Goal: Information Seeking & Learning: Learn about a topic

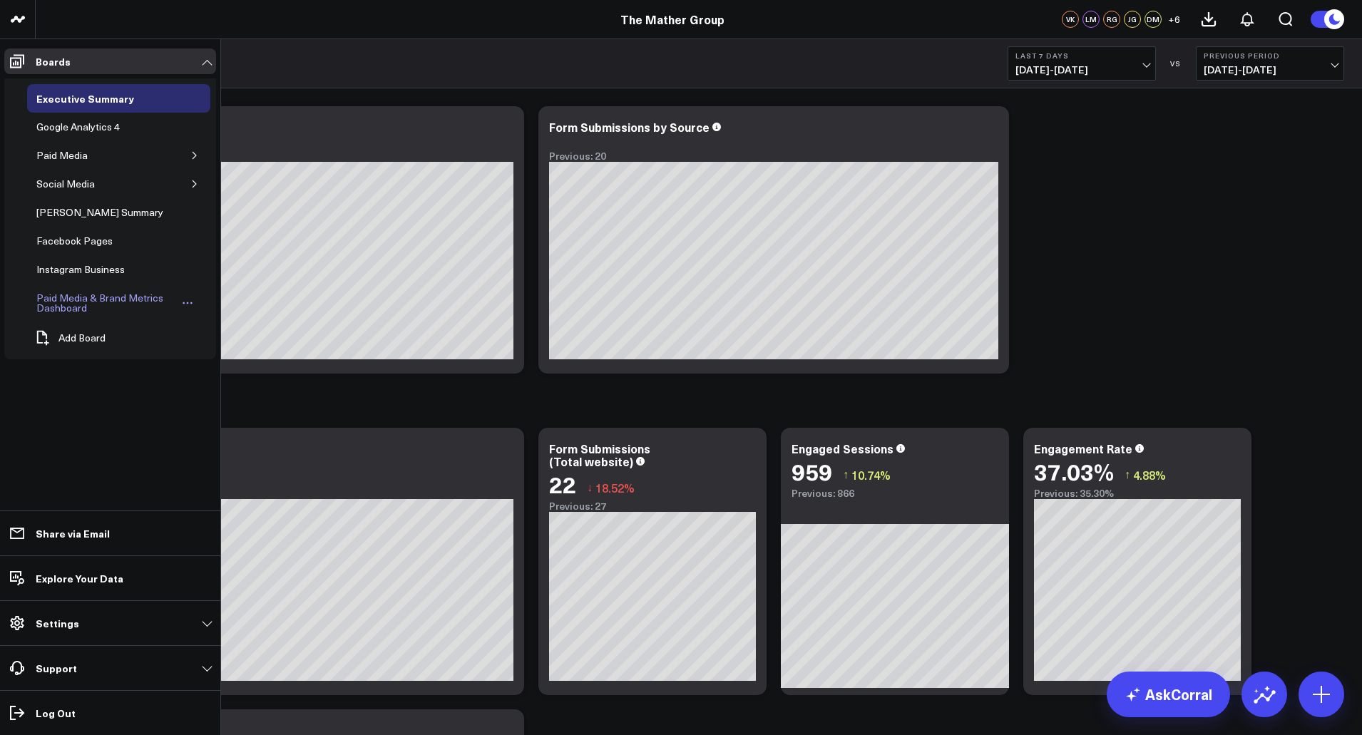
click at [53, 307] on div "Paid Media & Brand Metrics Dashboard" at bounding box center [106, 303] width 146 height 27
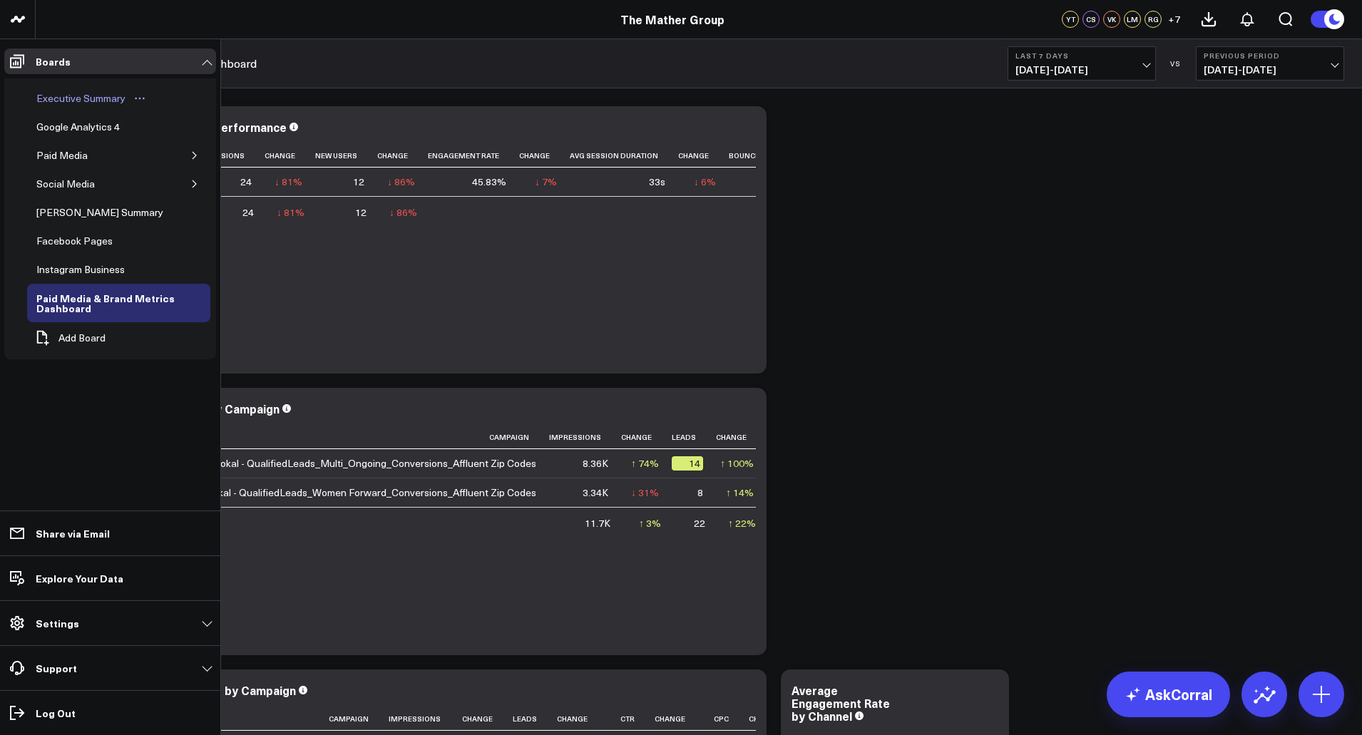
click at [76, 101] on div "Executive Summary" at bounding box center [81, 98] width 96 height 17
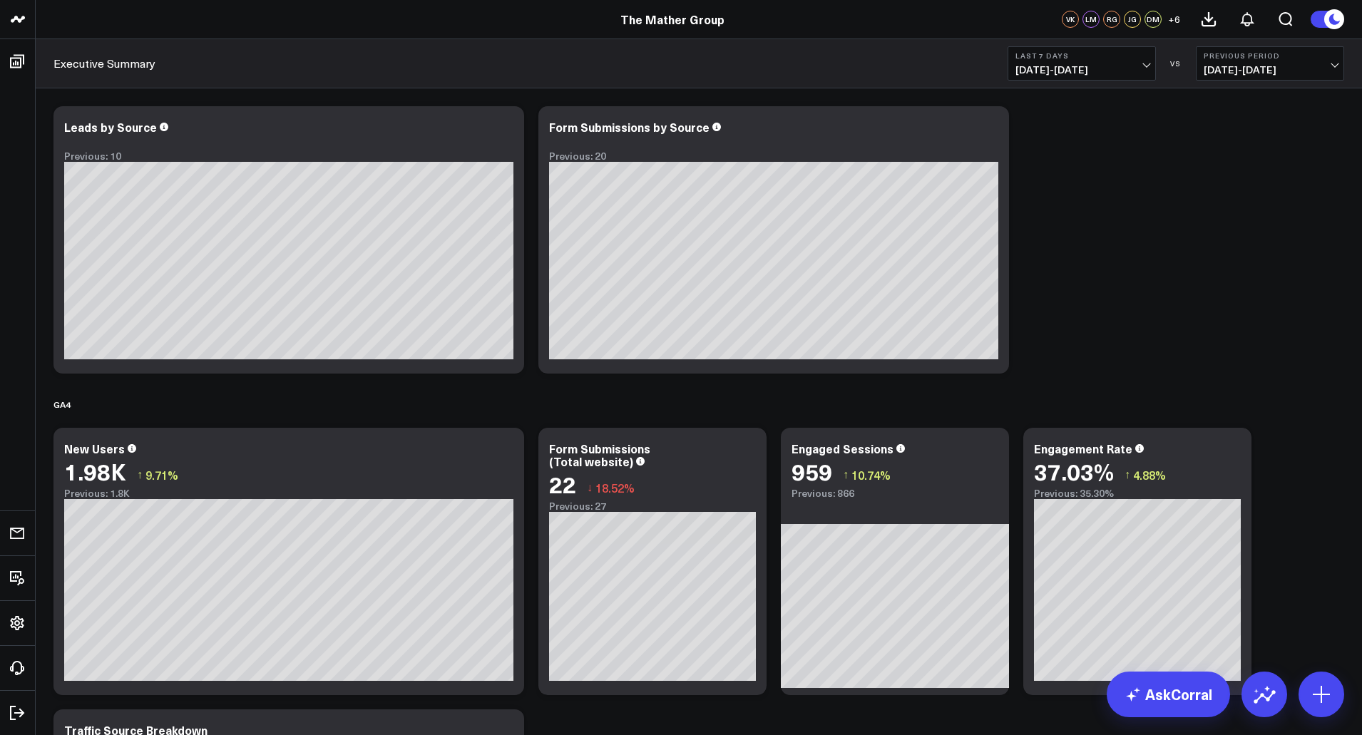
click at [1142, 61] on button "Last 7 Days 10/02/25 - 10/08/25" at bounding box center [1082, 63] width 148 height 34
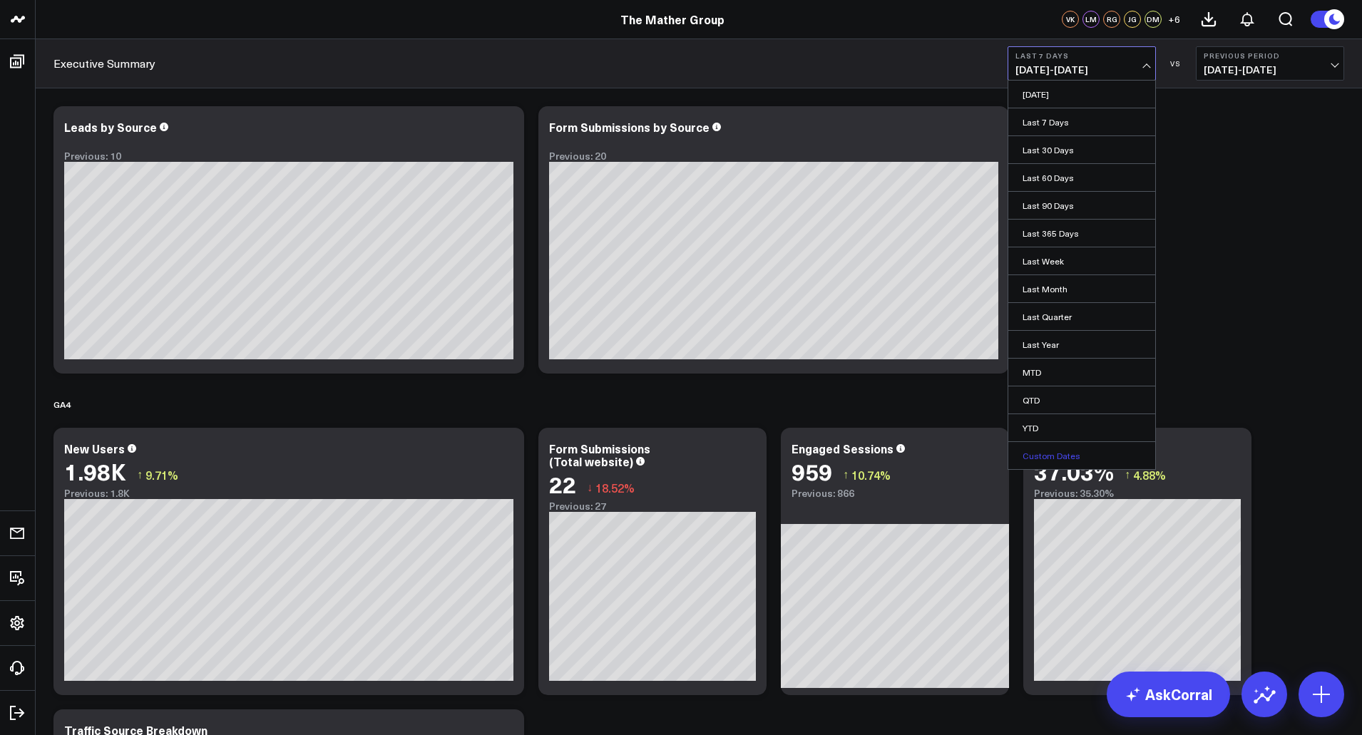
click at [1049, 464] on link "Custom Dates" at bounding box center [1082, 455] width 147 height 27
select select "9"
select select "2025"
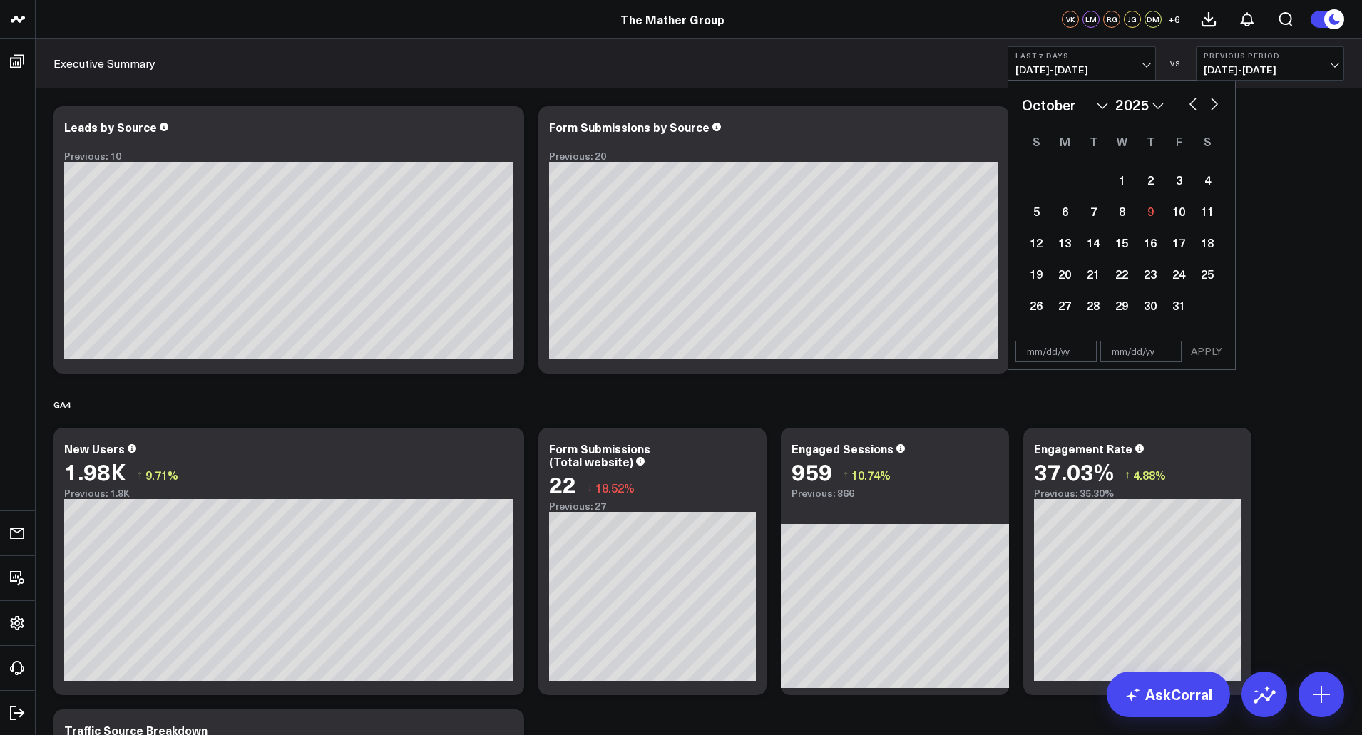
click at [1104, 106] on select "January February March April May June July August September October November De…" at bounding box center [1065, 104] width 86 height 21
select select "6"
select select "2025"
click at [1088, 174] on div "1" at bounding box center [1093, 179] width 29 height 29
type input "07/01/25"
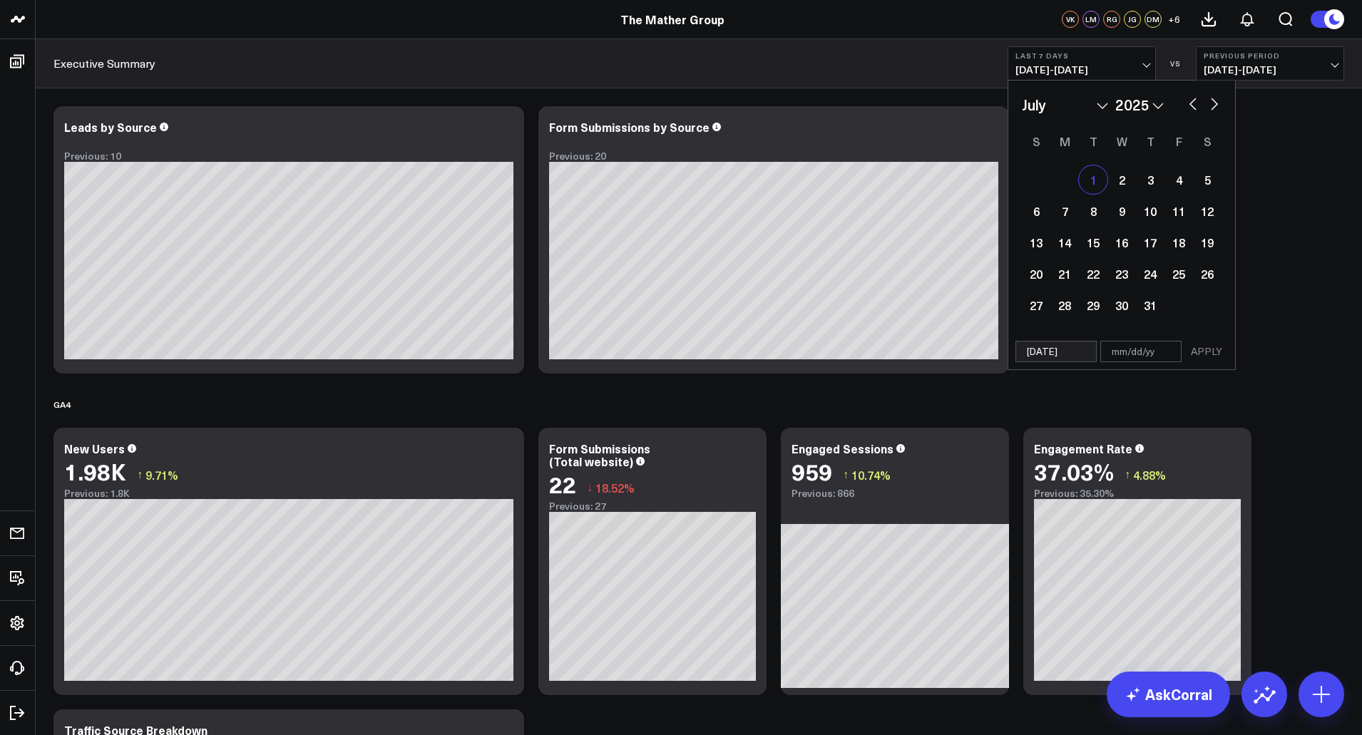
select select "6"
select select "2025"
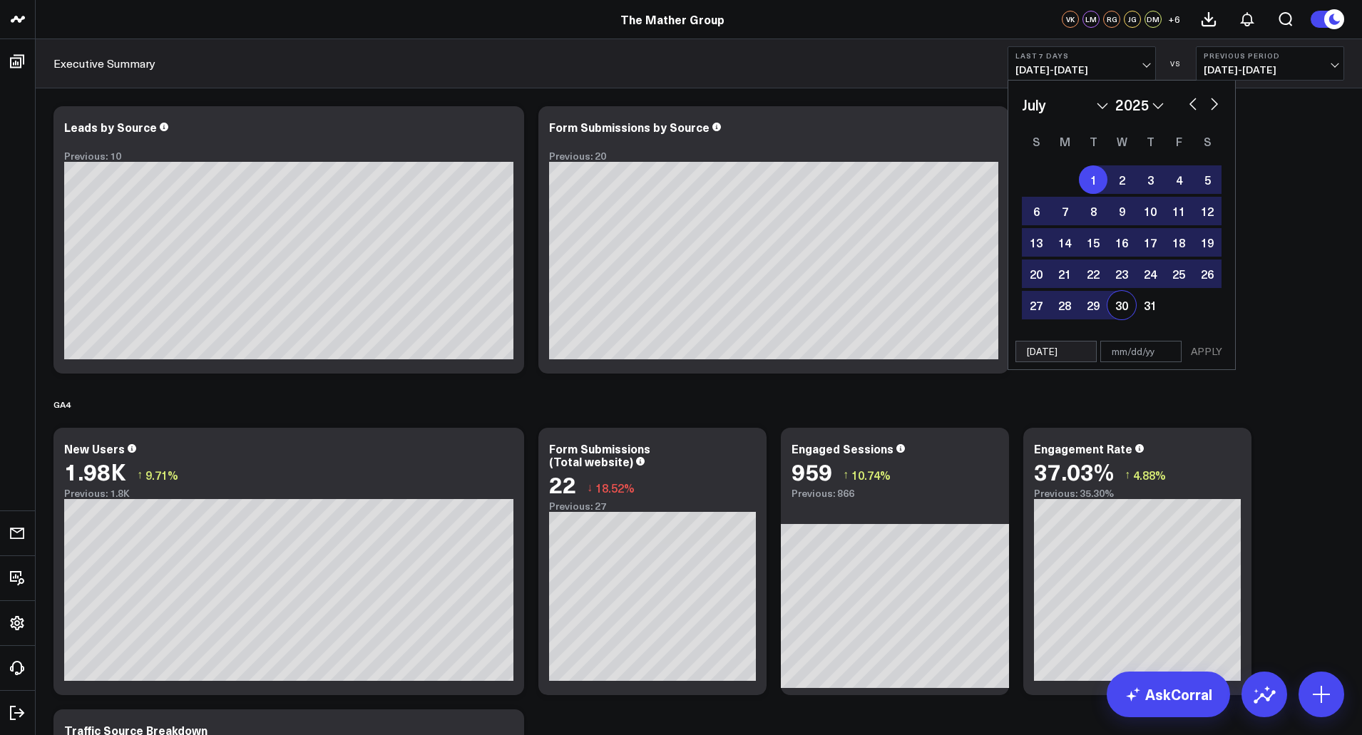
click at [1131, 353] on input "text" at bounding box center [1141, 351] width 81 height 21
select select "6"
select select "2025"
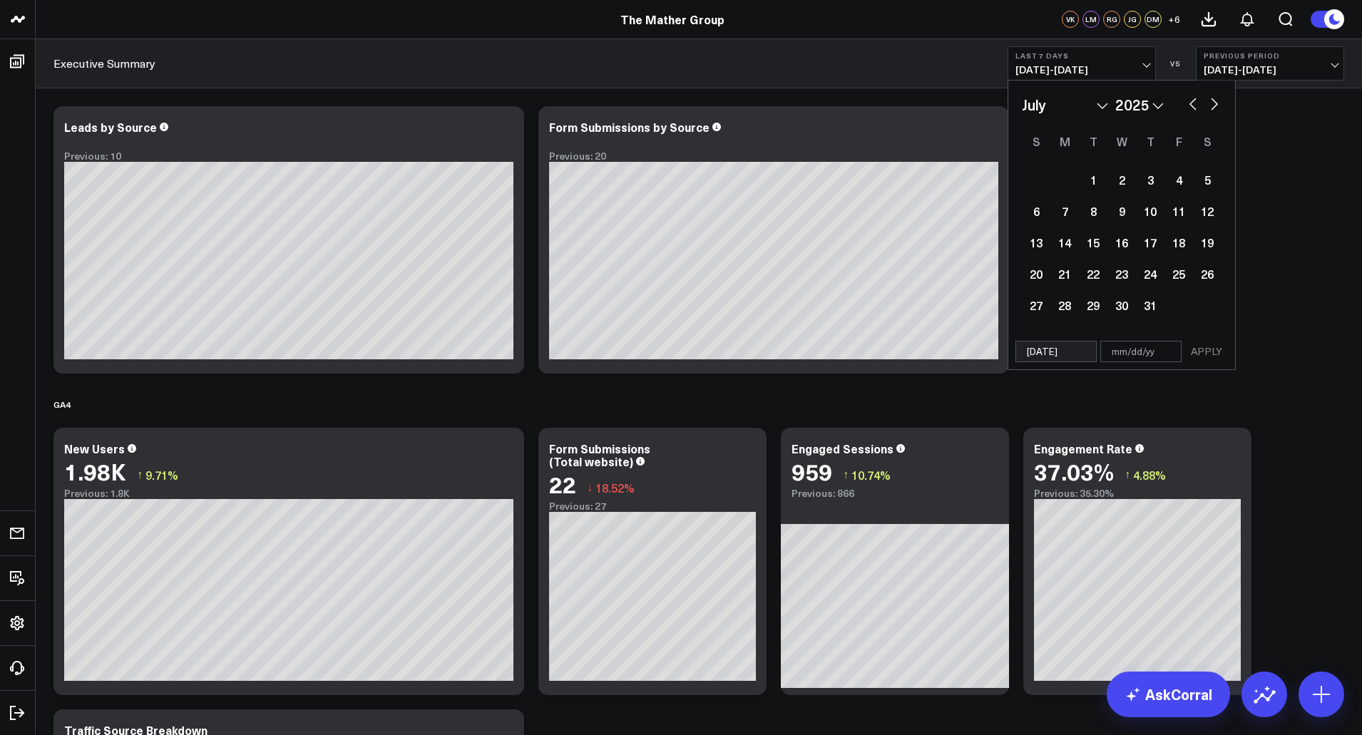
click at [1099, 101] on select "January February March April May June July August September October November De…" at bounding box center [1065, 104] width 86 height 21
select select "8"
select select "2025"
click at [1096, 302] on div "30" at bounding box center [1093, 305] width 29 height 29
type input "09/30/25"
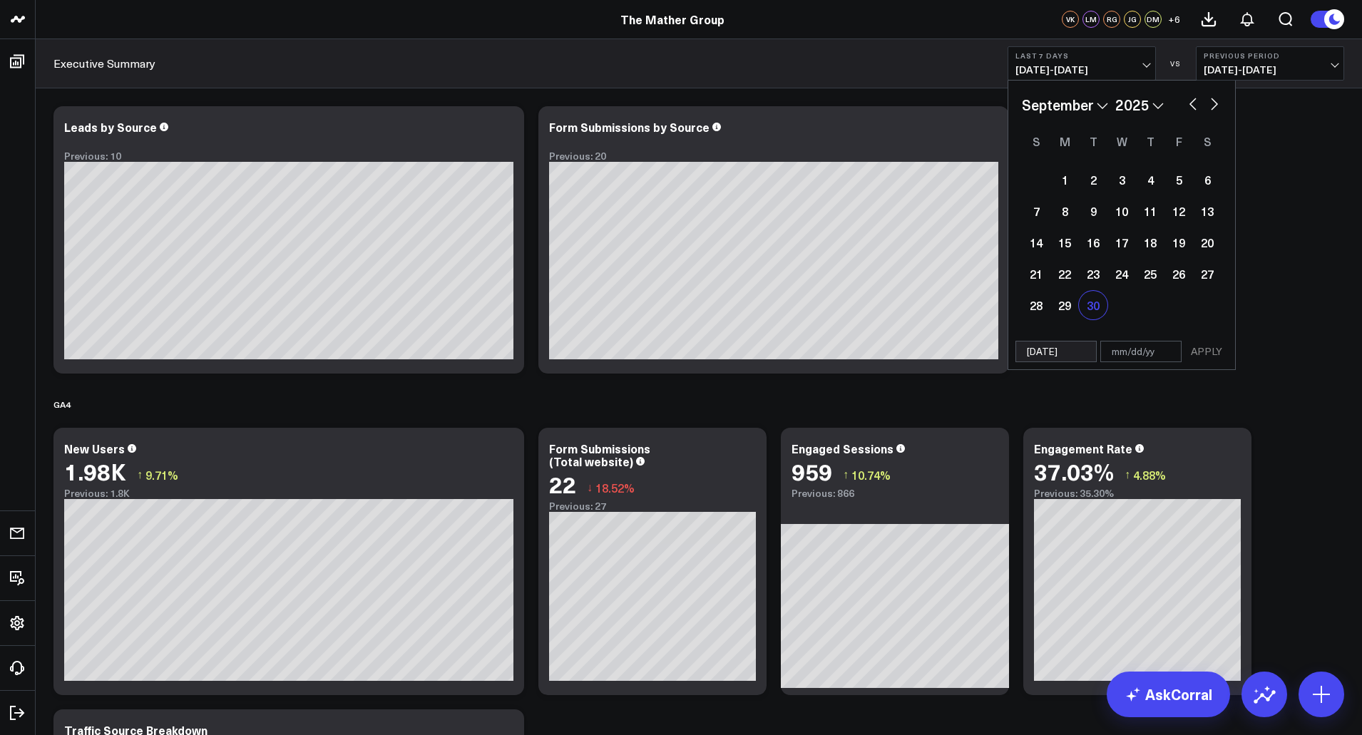
select select "8"
select select "2025"
click at [1090, 304] on div "30" at bounding box center [1093, 305] width 29 height 29
type input "09/30/25"
select select "8"
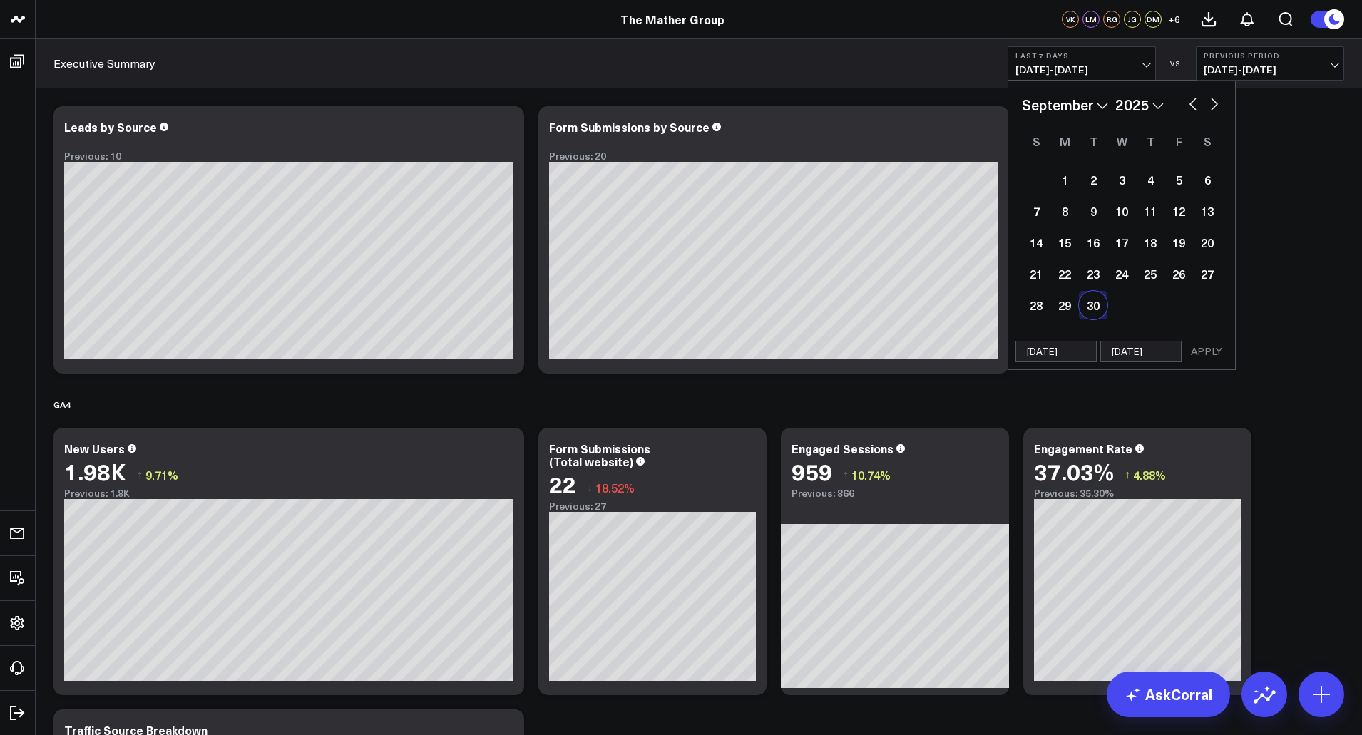
select select "2025"
click at [1216, 352] on button "APPLY" at bounding box center [1207, 351] width 43 height 21
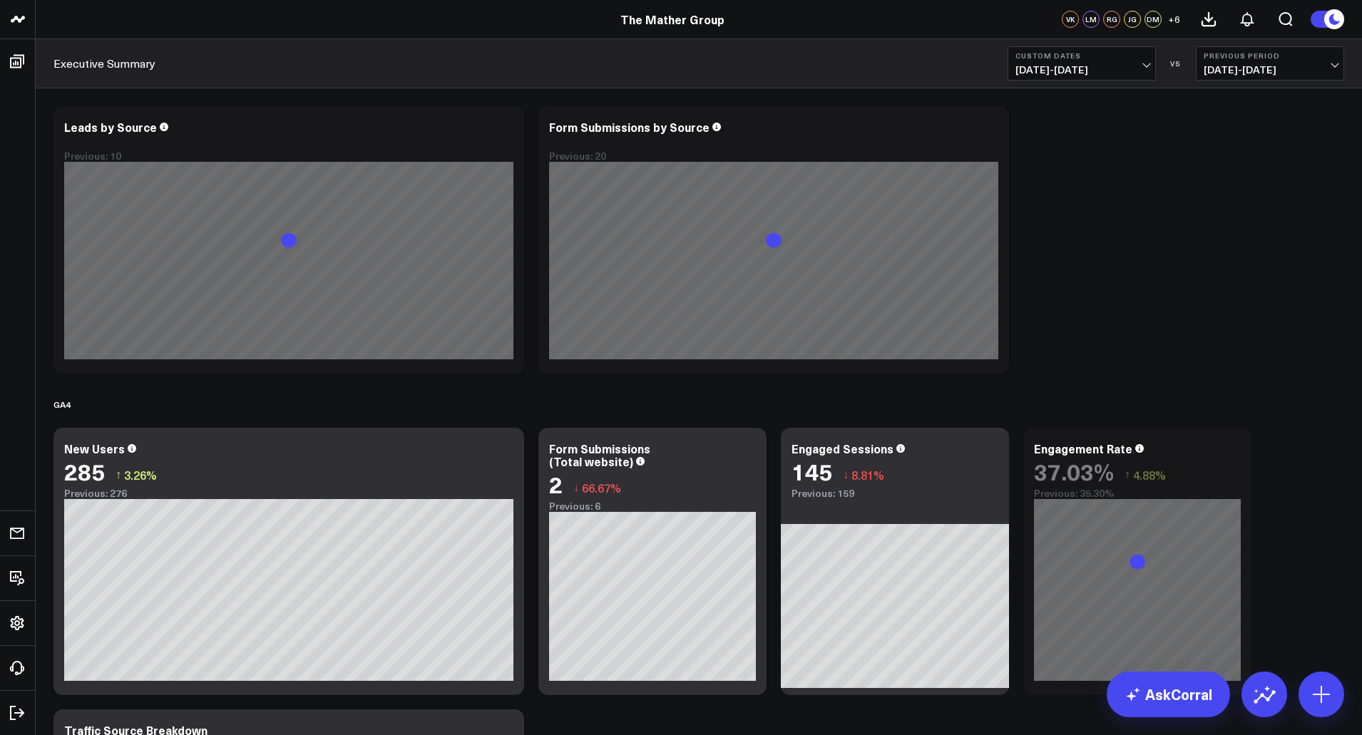
click at [1133, 68] on span "09/30/25 - 09/30/25" at bounding box center [1082, 69] width 133 height 11
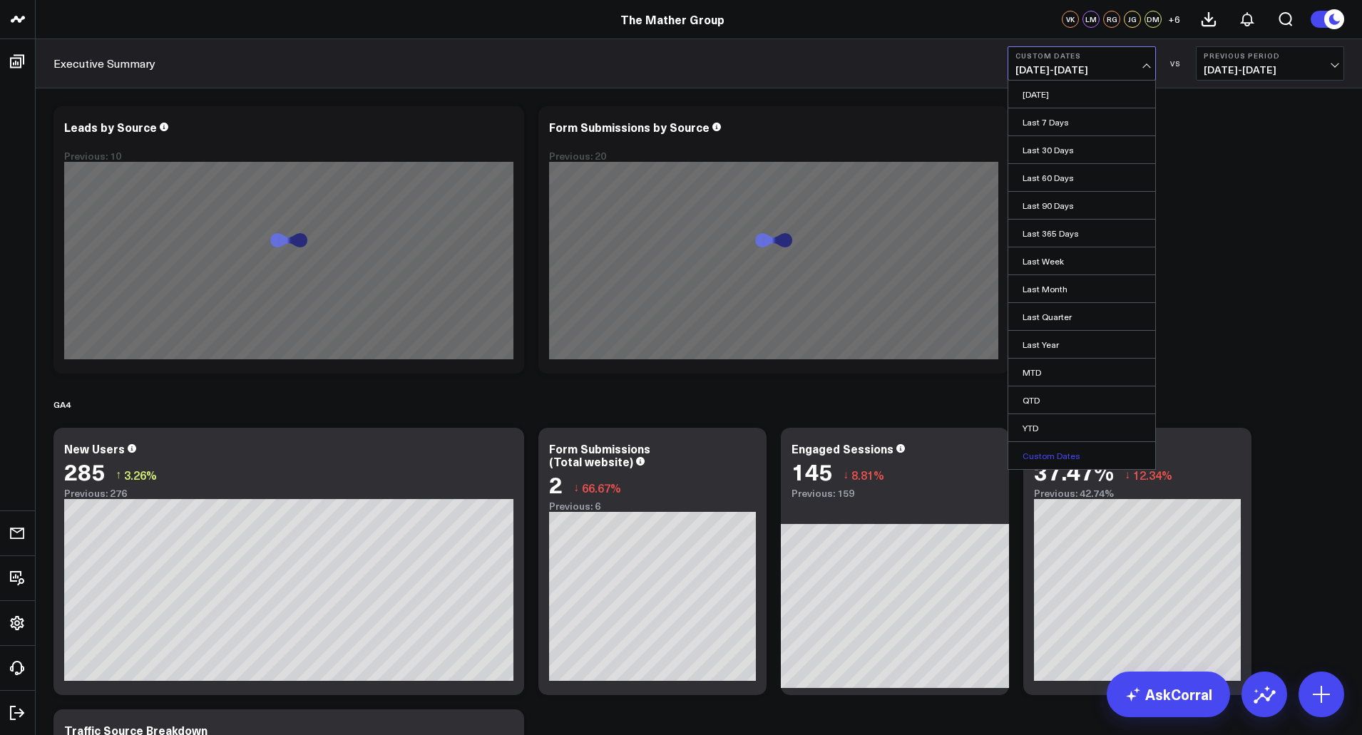
click at [1069, 462] on link "Custom Dates" at bounding box center [1082, 455] width 147 height 27
select select "9"
select select "2025"
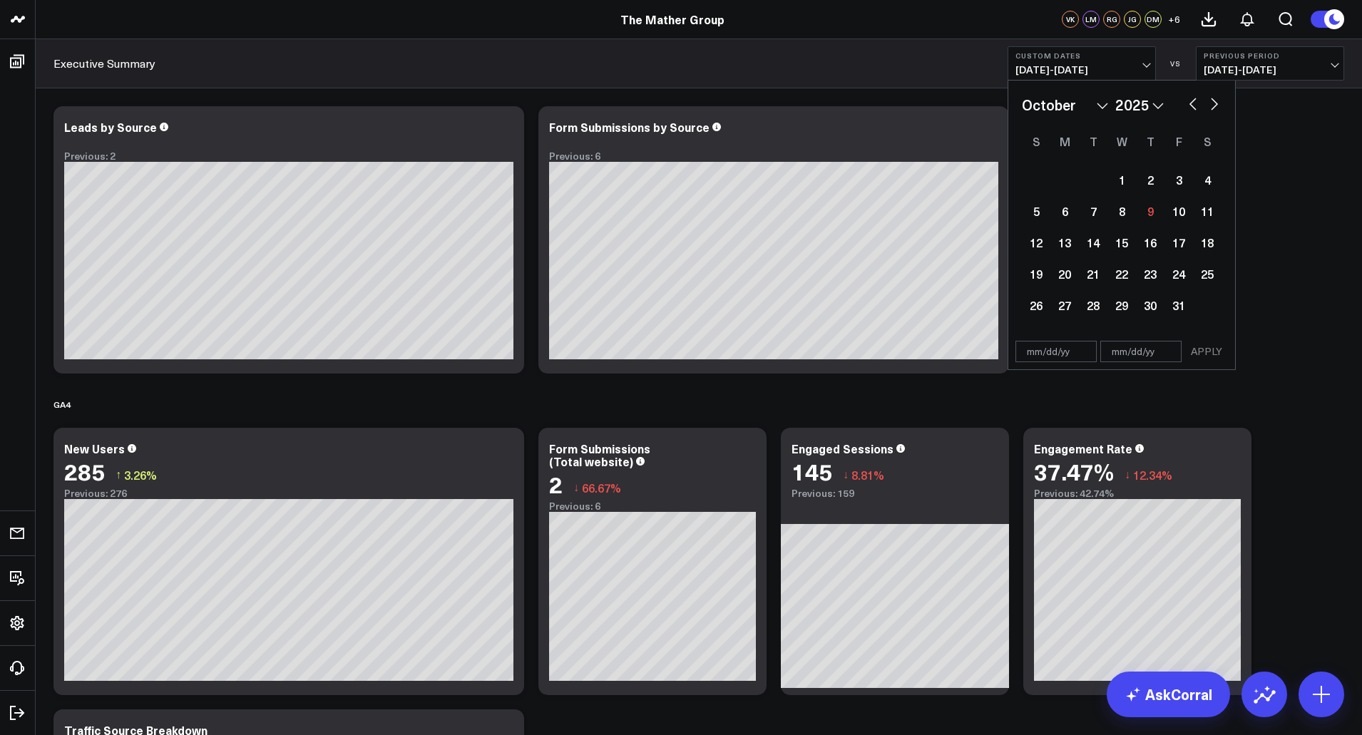
click at [1099, 105] on select "January February March April May June July August September October November De…" at bounding box center [1065, 104] width 86 height 21
select select "6"
select select "2025"
click at [1095, 178] on div "1" at bounding box center [1093, 179] width 29 height 29
type input "07/01/25"
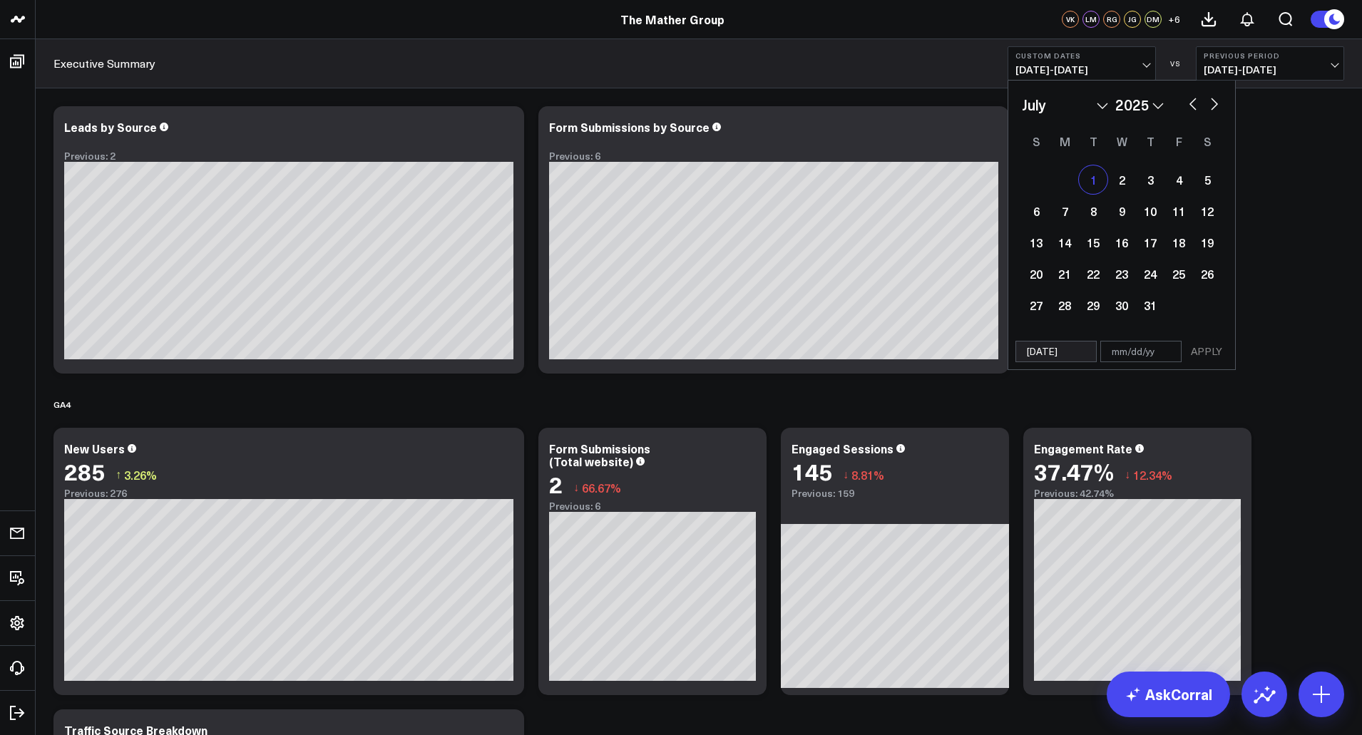
select select "6"
select select "2025"
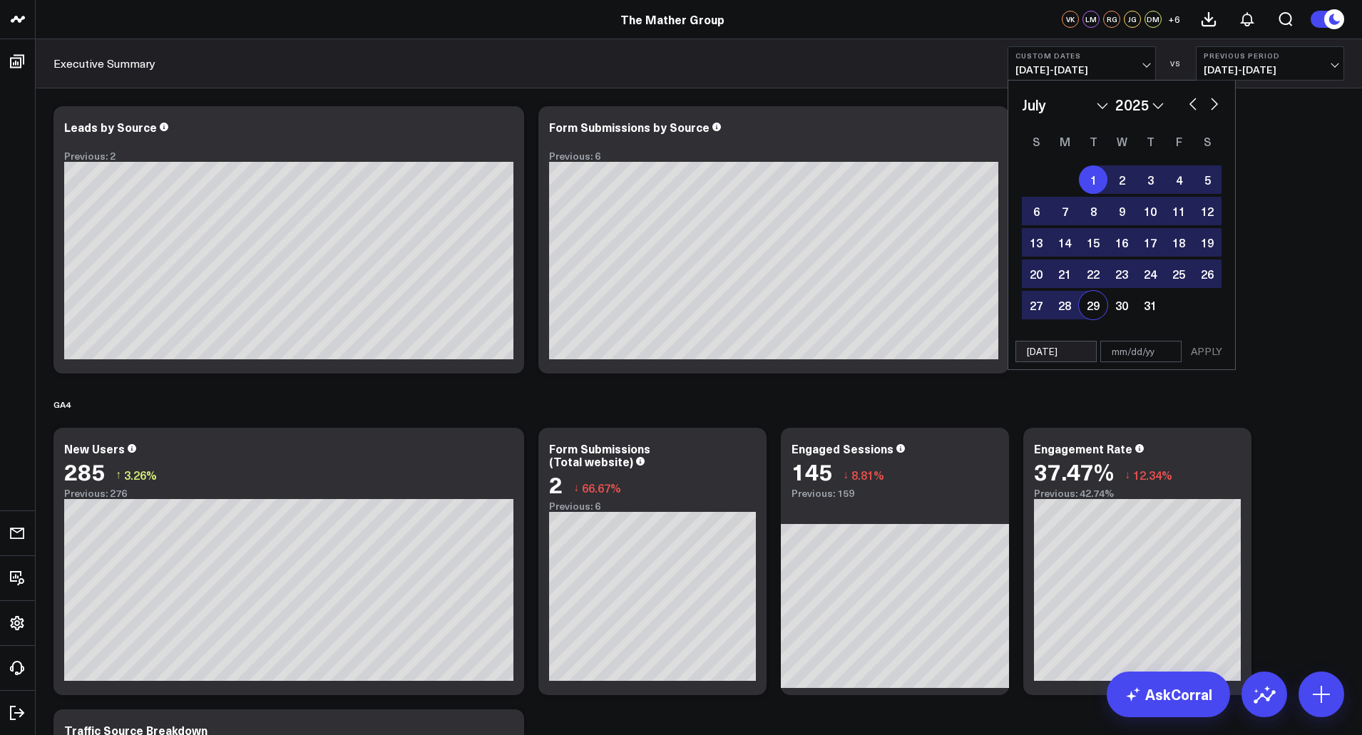
click at [1126, 347] on input "text" at bounding box center [1141, 351] width 81 height 21
select select "6"
select select "2025"
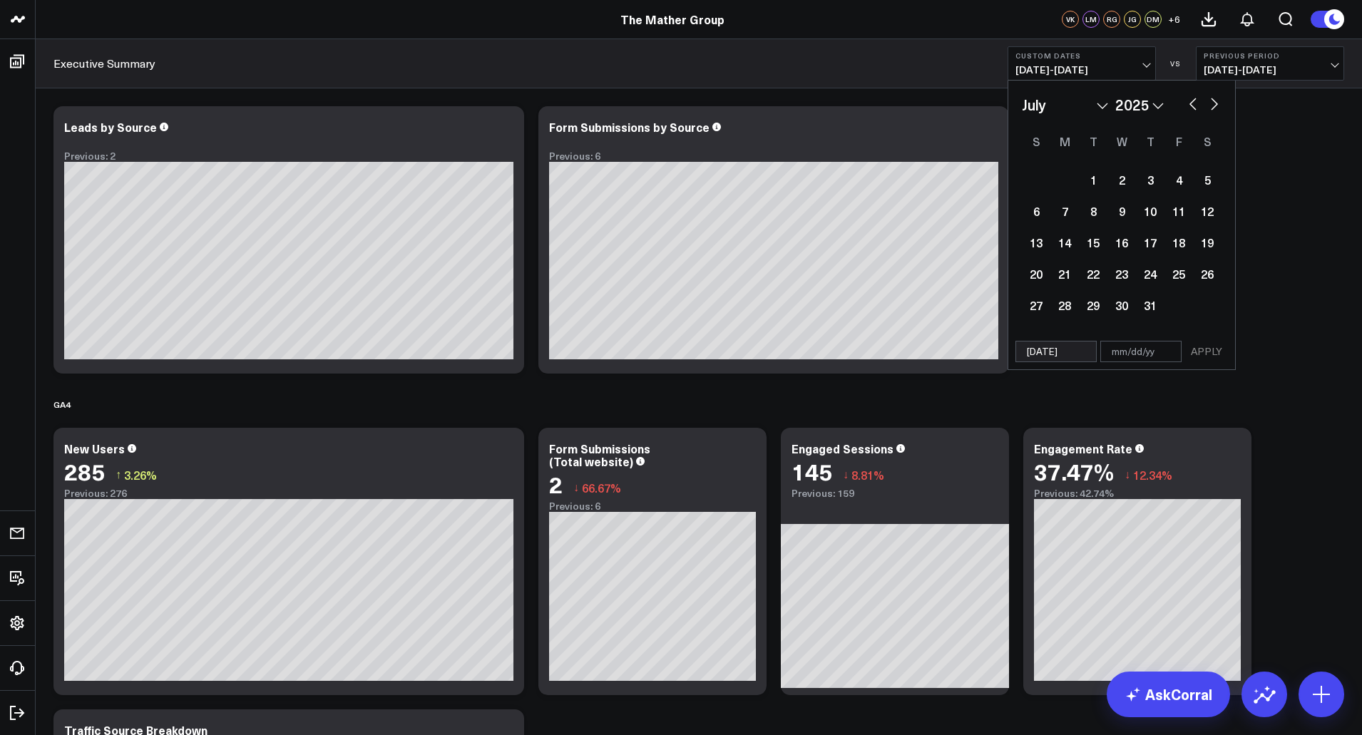
click at [1217, 103] on button "button" at bounding box center [1215, 102] width 14 height 17
select select "7"
select select "2025"
click at [1217, 103] on button "button" at bounding box center [1215, 102] width 14 height 17
select select "8"
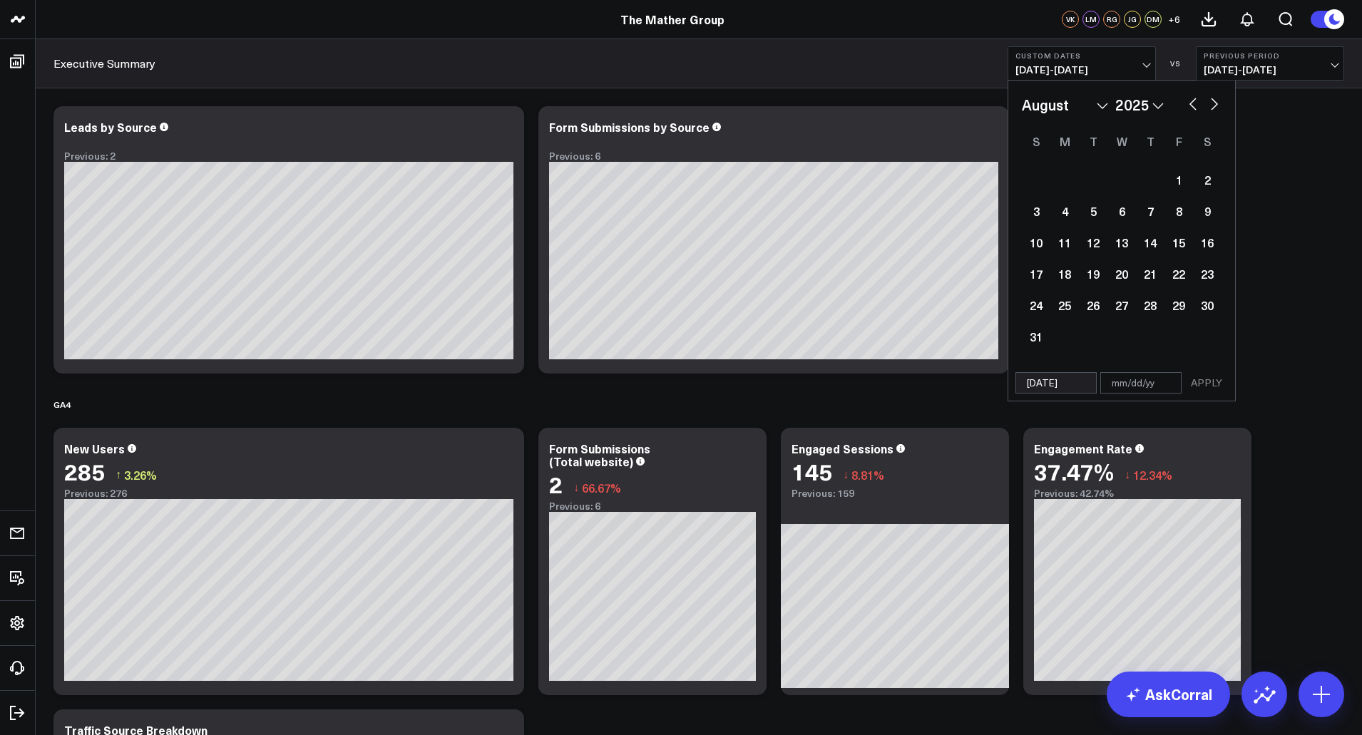
select select "2025"
click at [1098, 307] on div "30" at bounding box center [1093, 305] width 29 height 29
type input "09/30/25"
select select "8"
select select "2025"
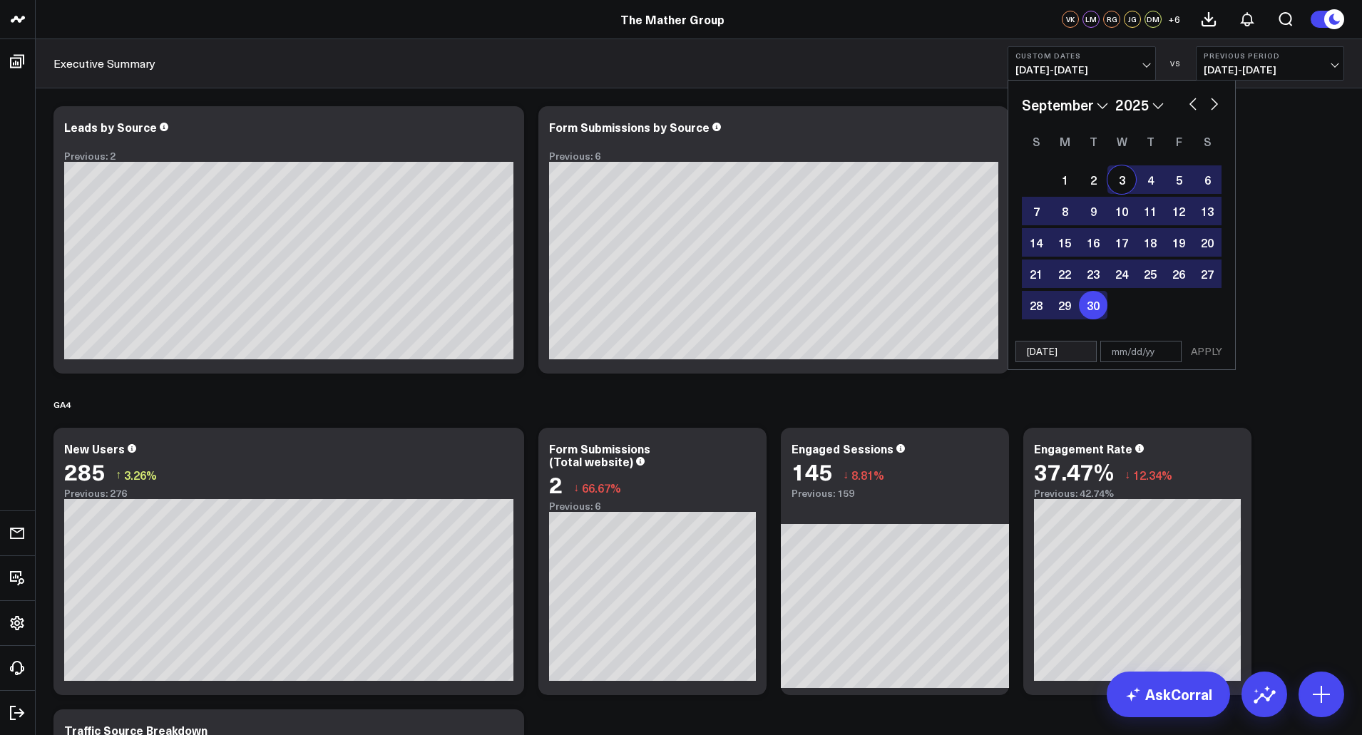
click at [1197, 105] on button "button" at bounding box center [1193, 102] width 14 height 17
select select "7"
select select "2025"
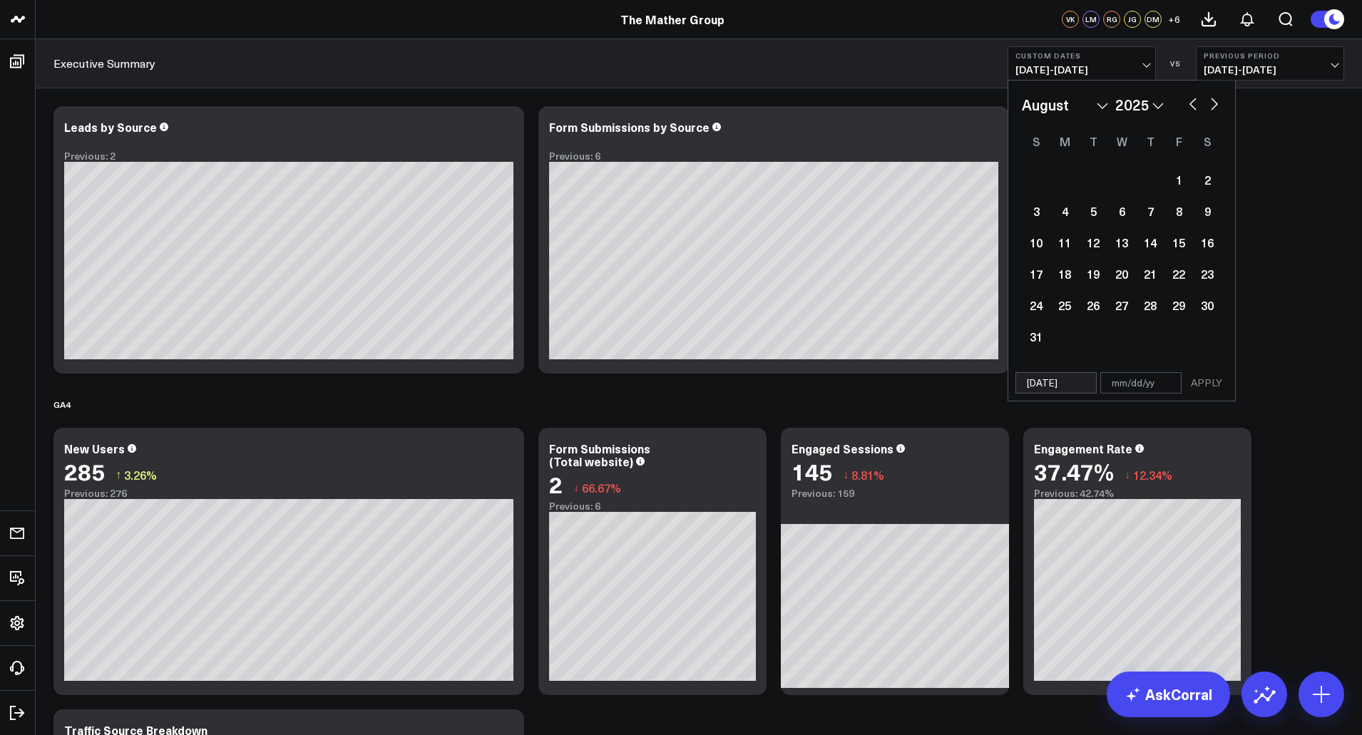
click at [1197, 104] on button "button" at bounding box center [1193, 102] width 14 height 17
select select "6"
select select "2025"
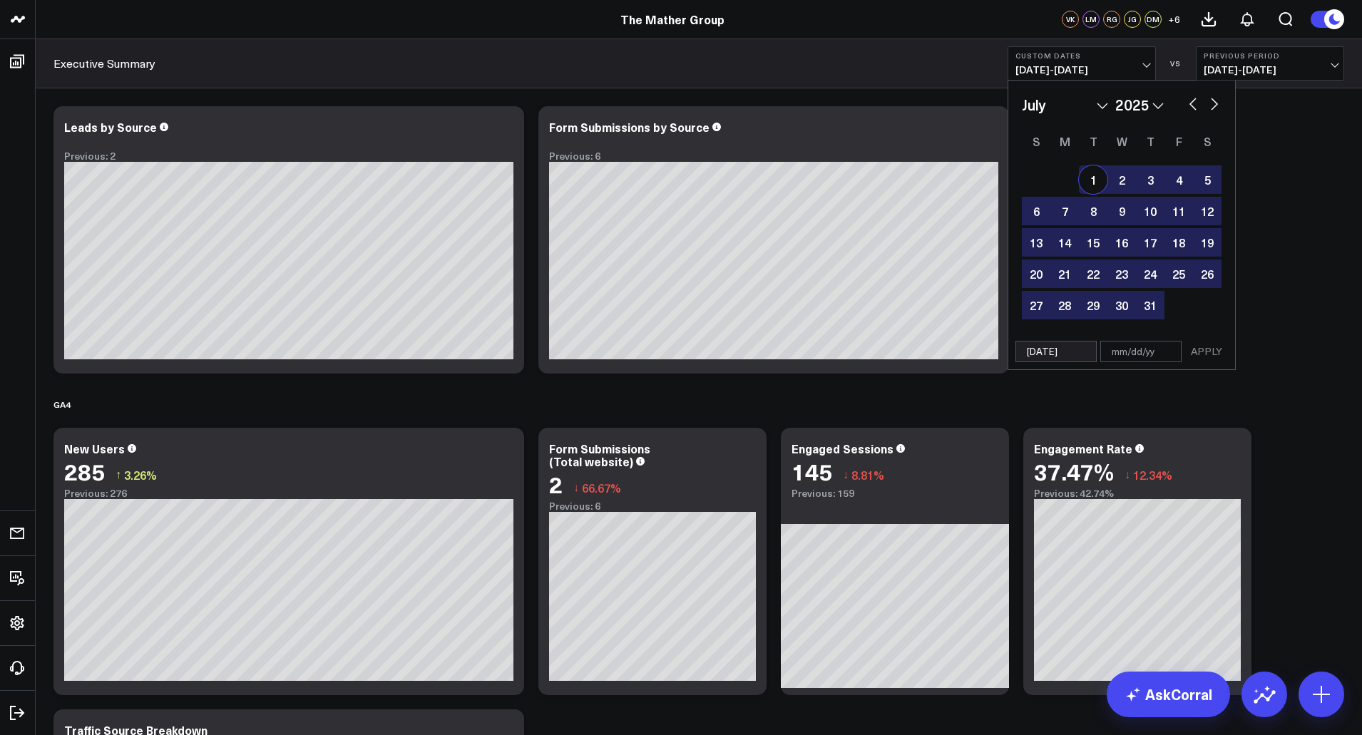
click at [1093, 180] on div "1" at bounding box center [1093, 179] width 29 height 29
type input "07/01/25"
type input "09/30/25"
select select "6"
select select "2025"
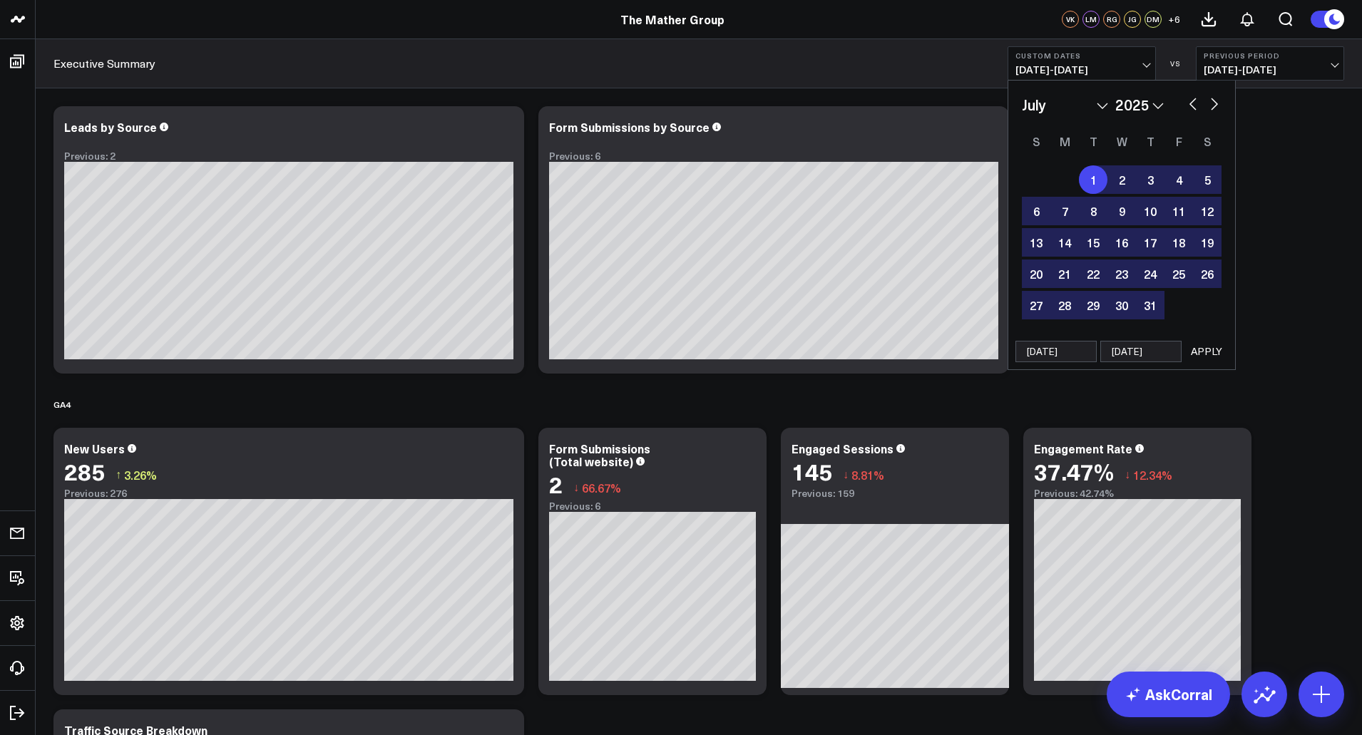
click at [1209, 347] on button "APPLY" at bounding box center [1207, 351] width 43 height 21
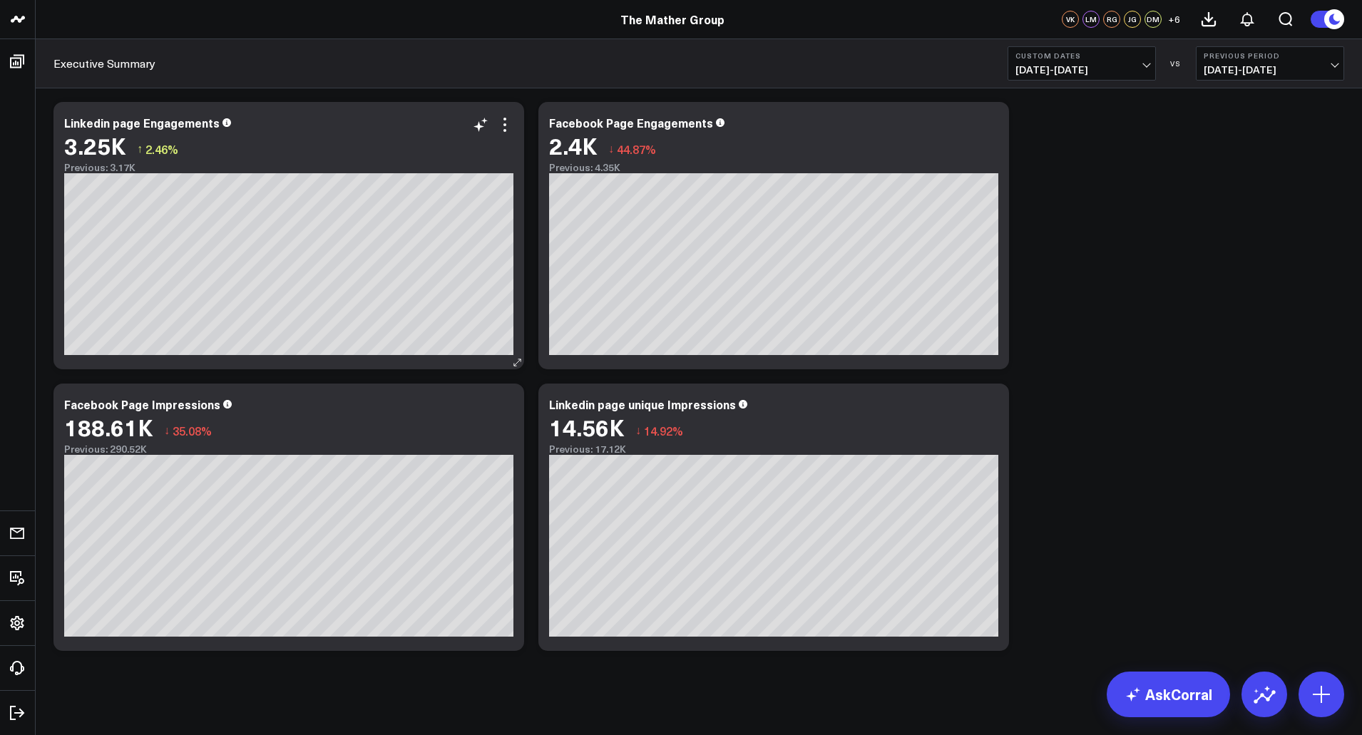
scroll to position [938, 0]
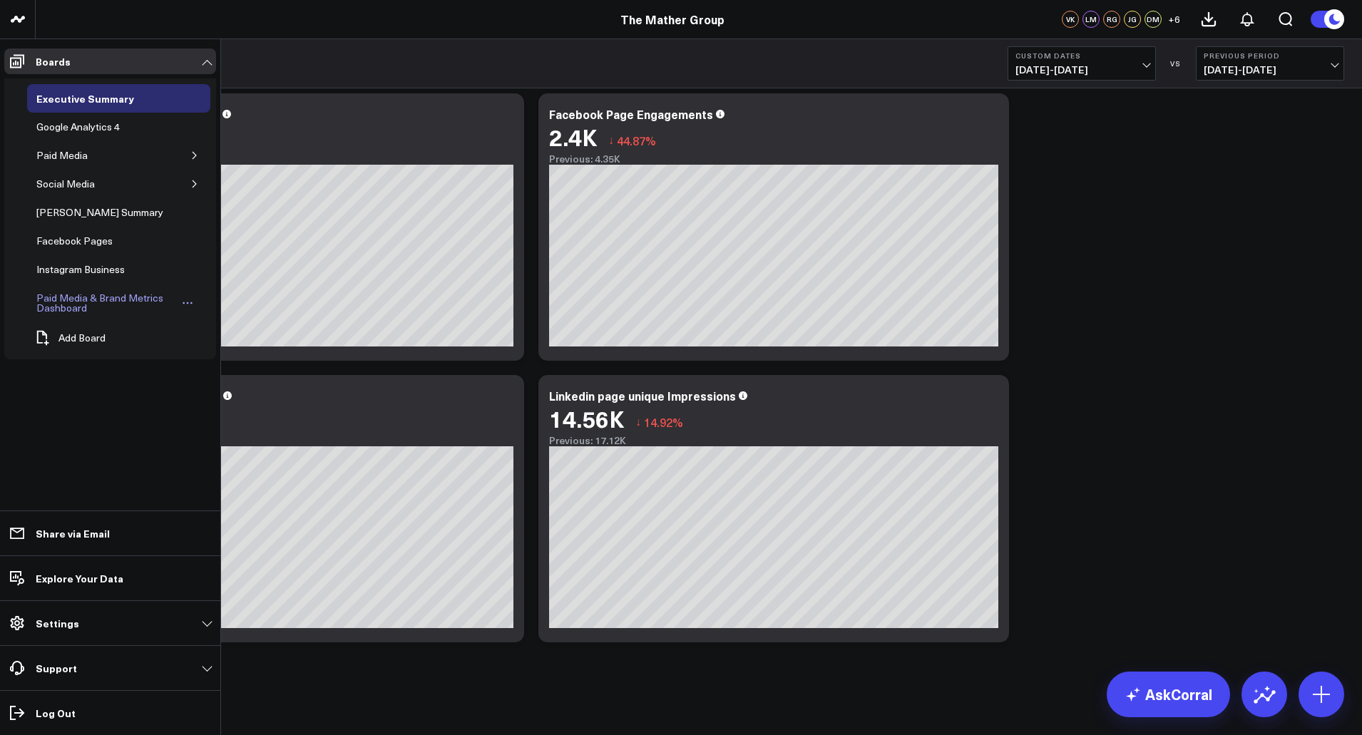
click at [83, 305] on div "Paid Media & Brand Metrics Dashboard" at bounding box center [106, 303] width 146 height 27
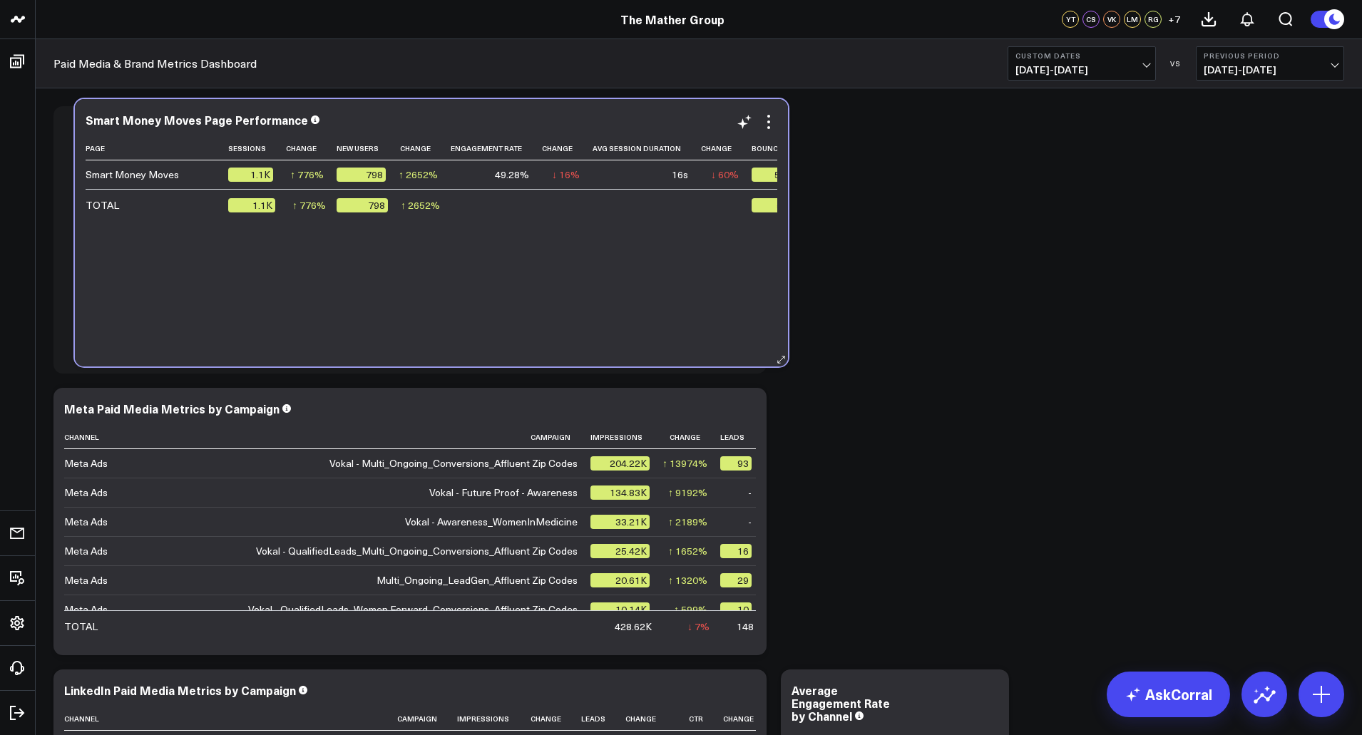
drag, startPoint x: 459, startPoint y: 362, endPoint x: 439, endPoint y: 358, distance: 21.0
click at [477, 353] on div "Smart Money Moves Page Performance Page Sessions Change New Users Change Engage…" at bounding box center [431, 232] width 713 height 267
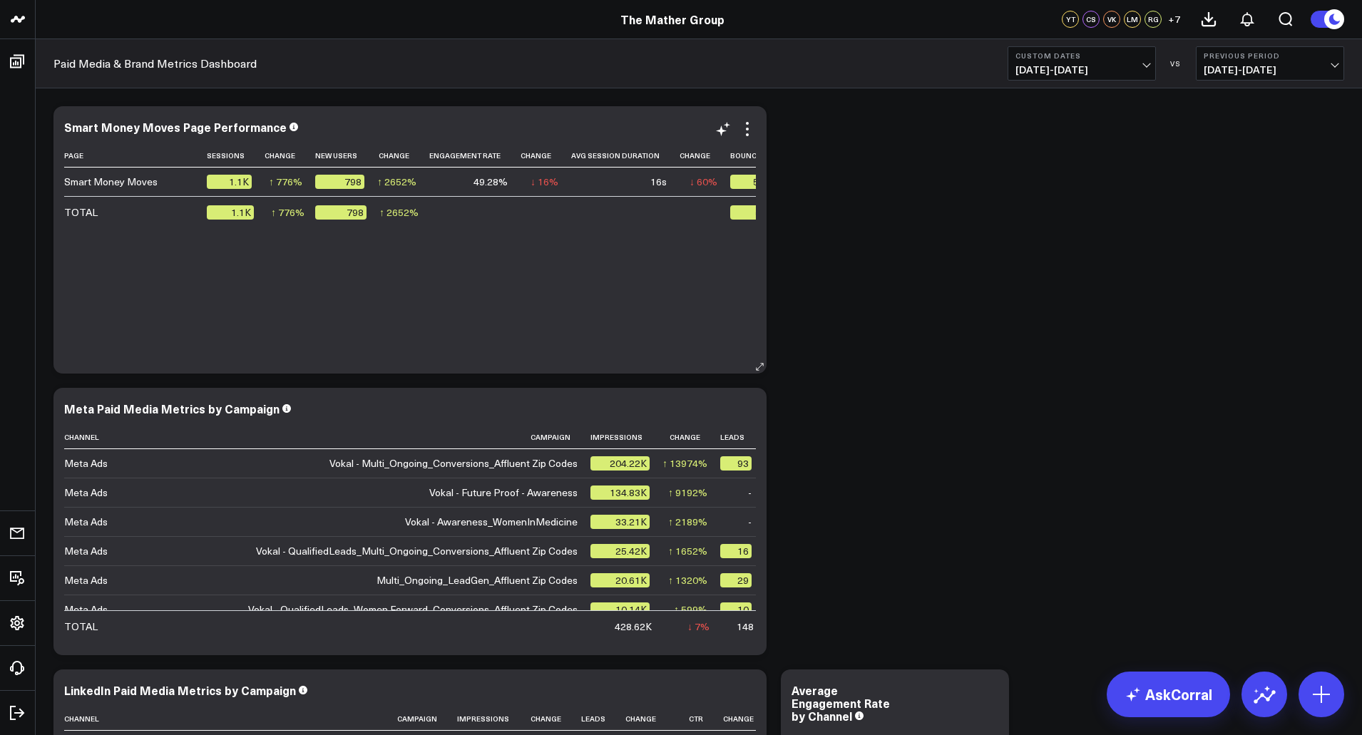
click at [312, 310] on div "Page Sessions Change New Users Change Engagement Rate Change Avg Session Durati…" at bounding box center [410, 251] width 692 height 215
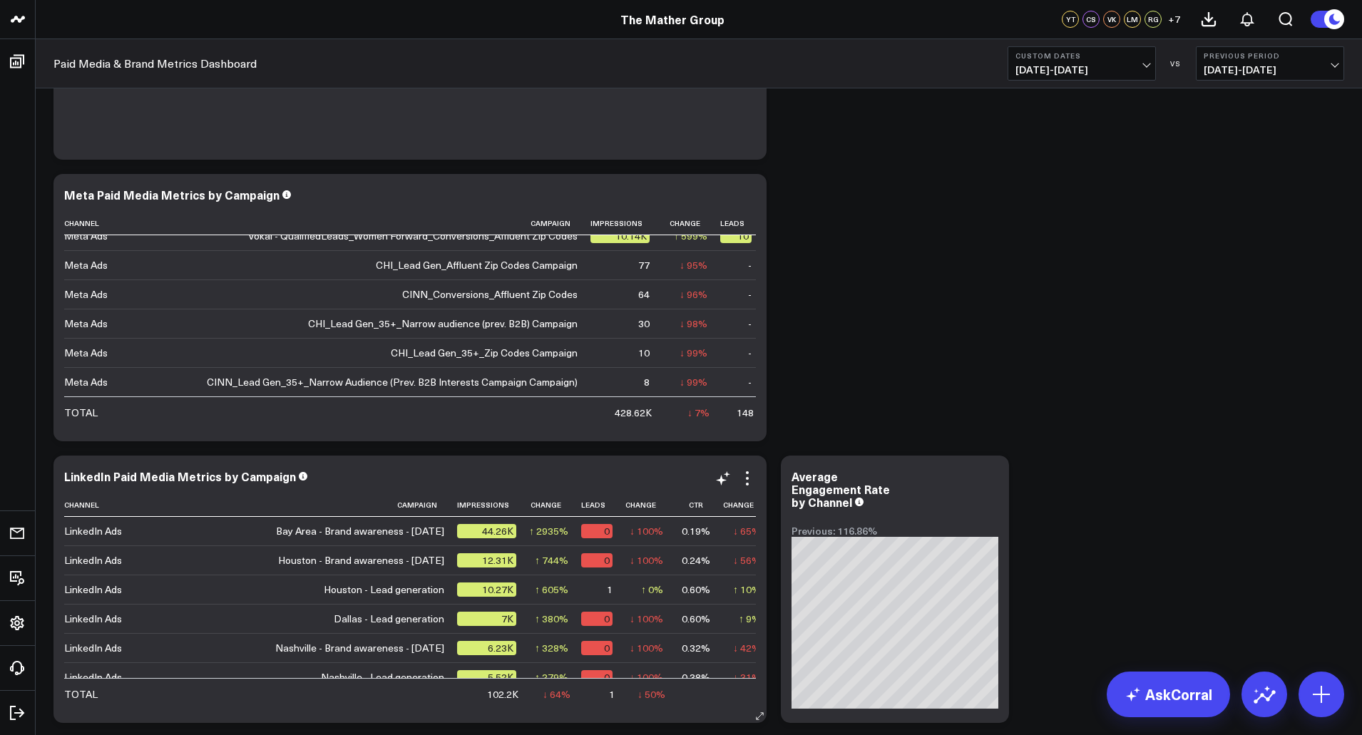
scroll to position [71, 0]
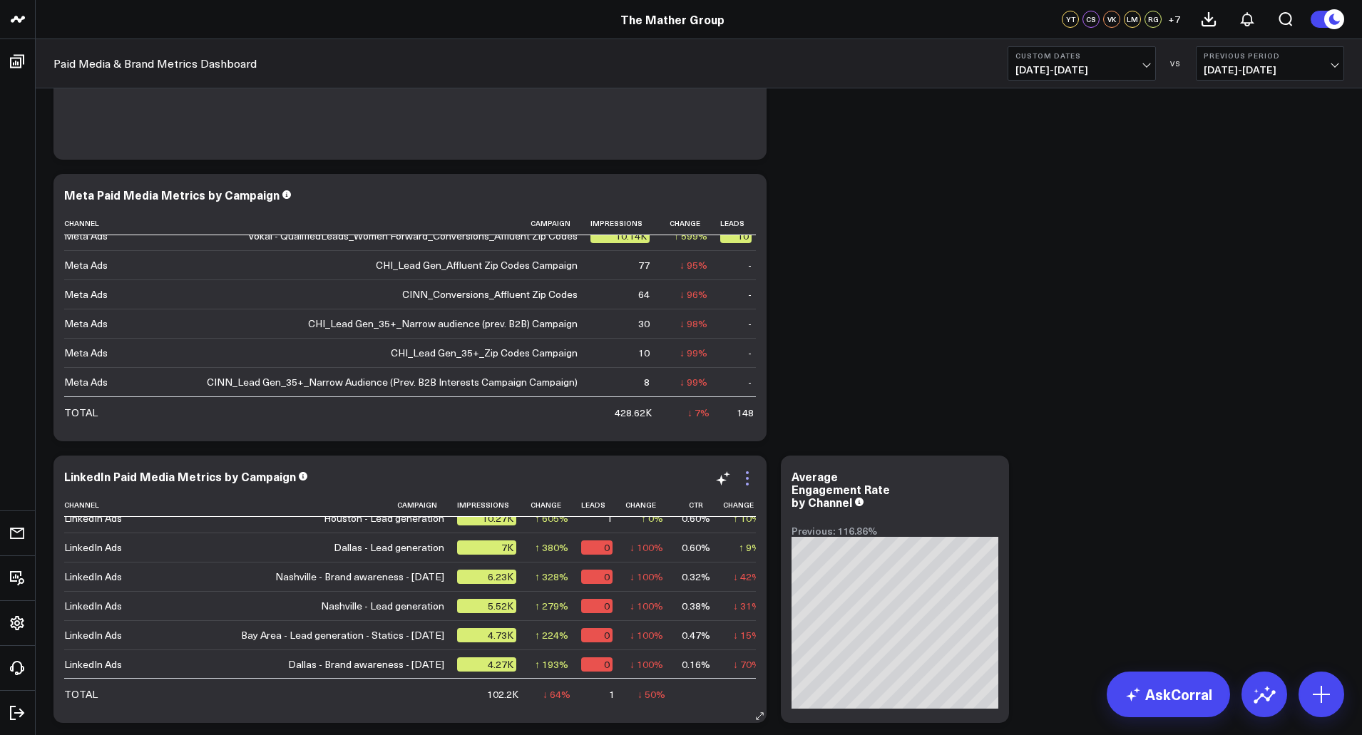
click at [748, 484] on icon at bounding box center [747, 484] width 3 height 3
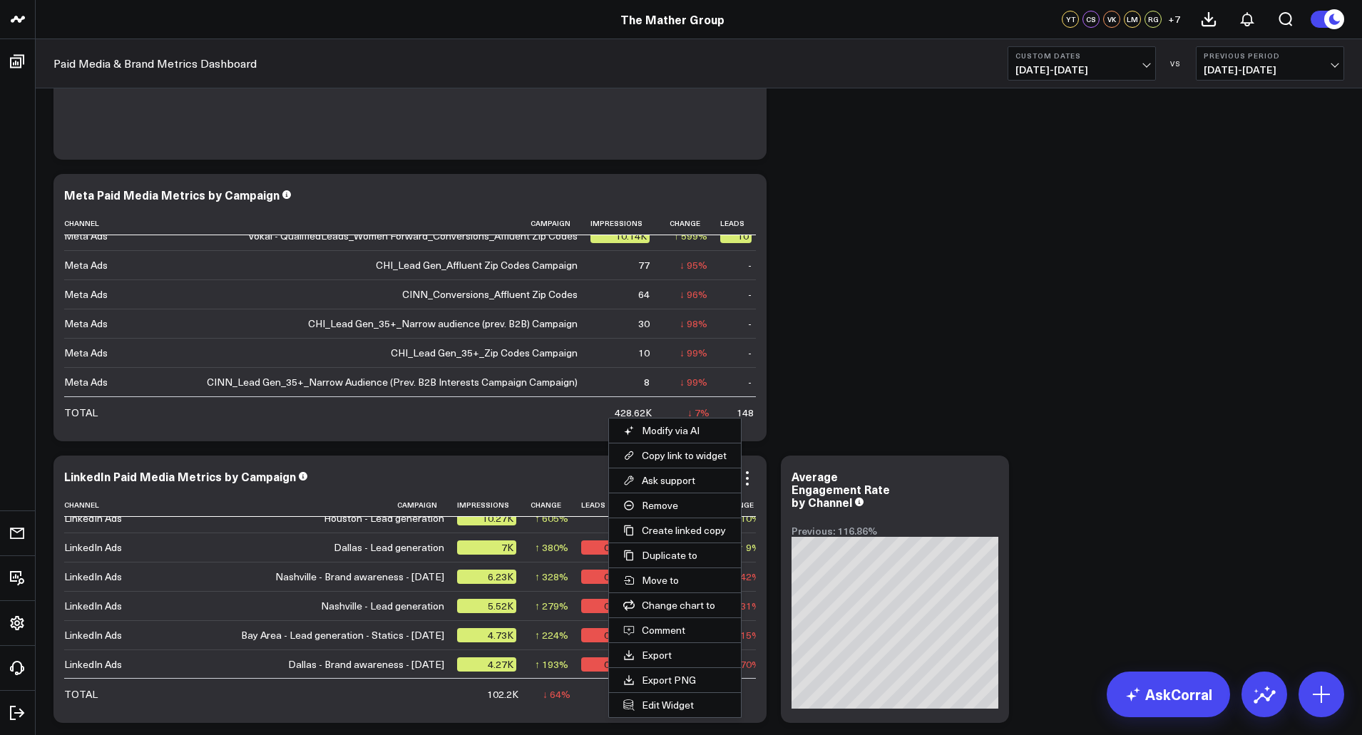
click at [800, 381] on div "Modify via AI Copy link to widget Ask support Remove Create linked copy Executi…" at bounding box center [698, 589] width 1305 height 1409
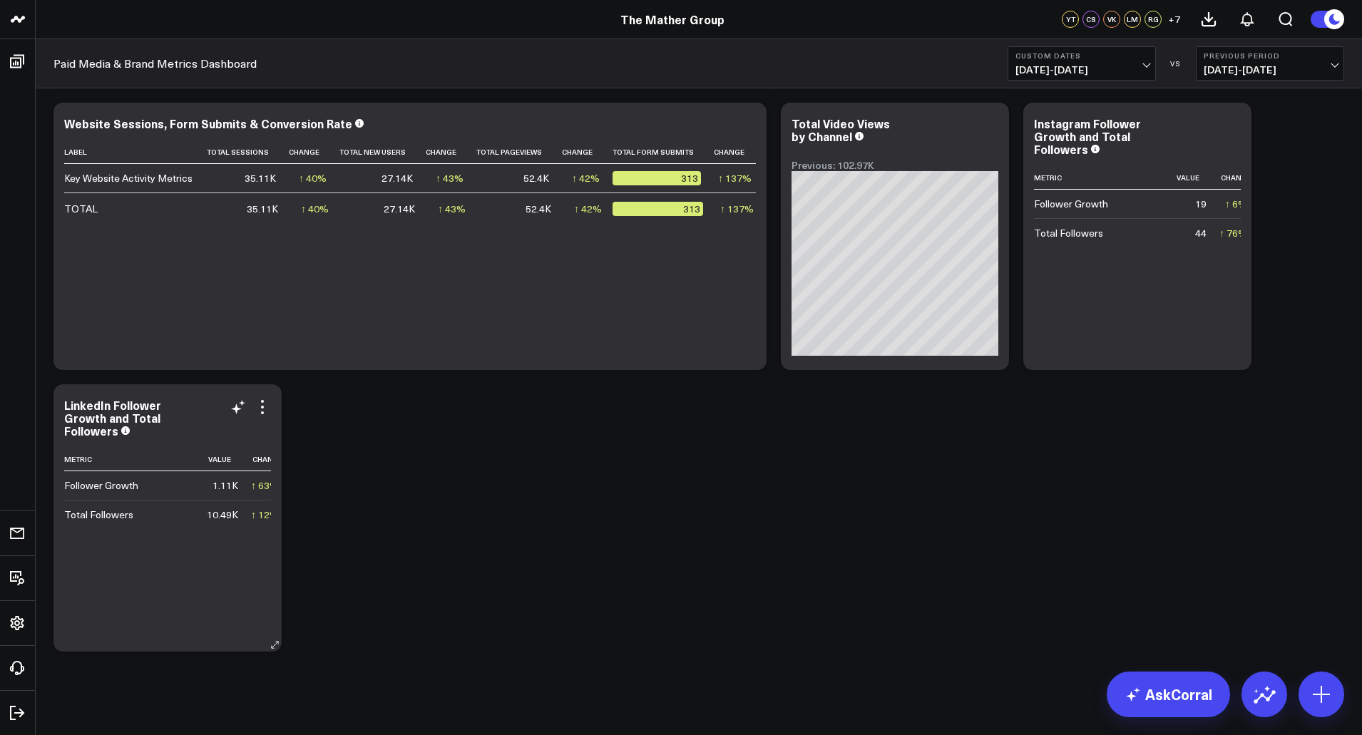
scroll to position [858, 0]
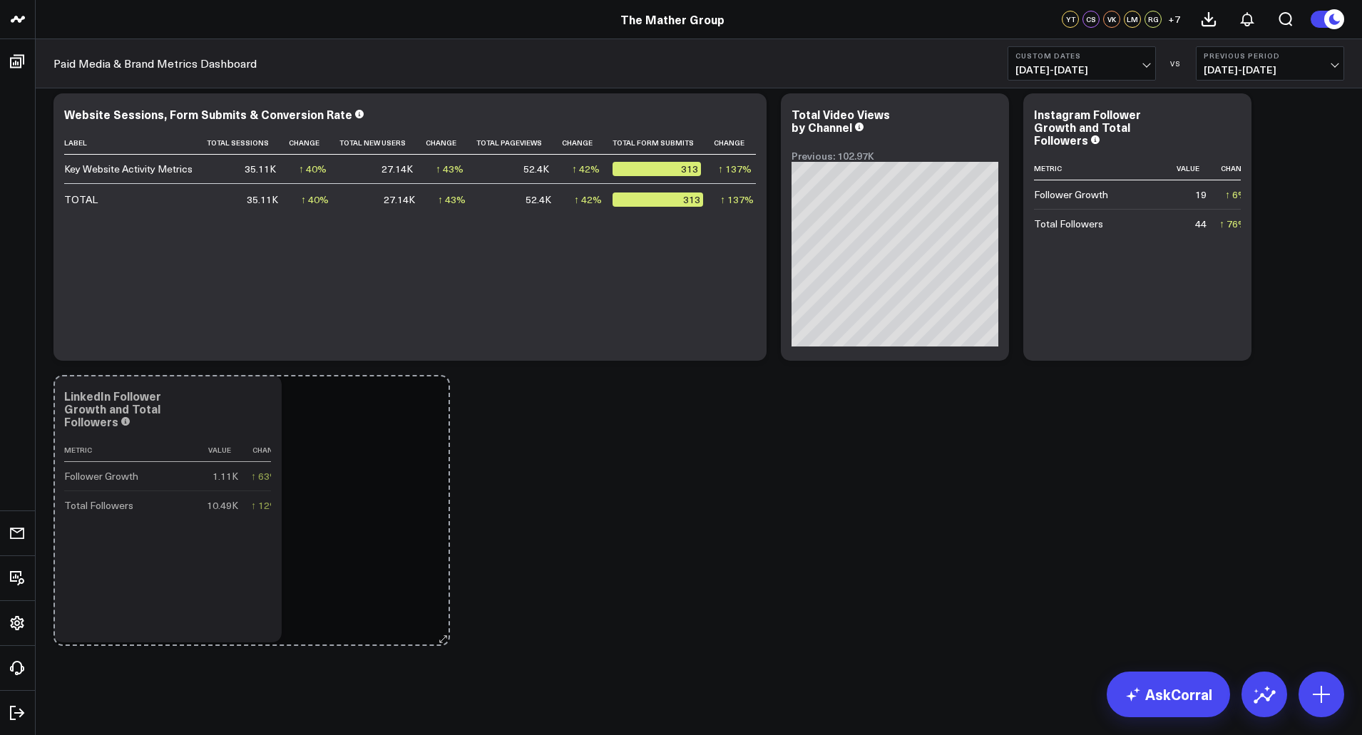
drag, startPoint x: 275, startPoint y: 634, endPoint x: 446, endPoint y: 638, distance: 170.5
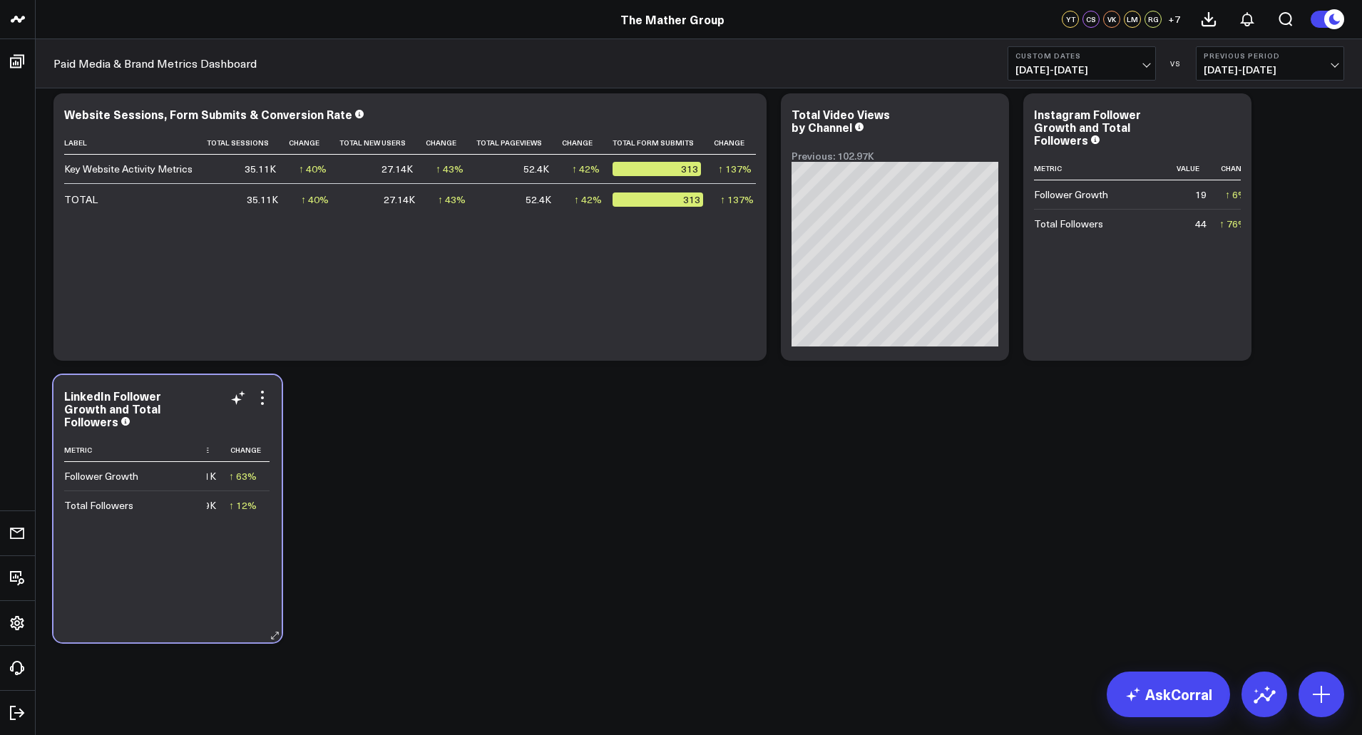
scroll to position [0, 0]
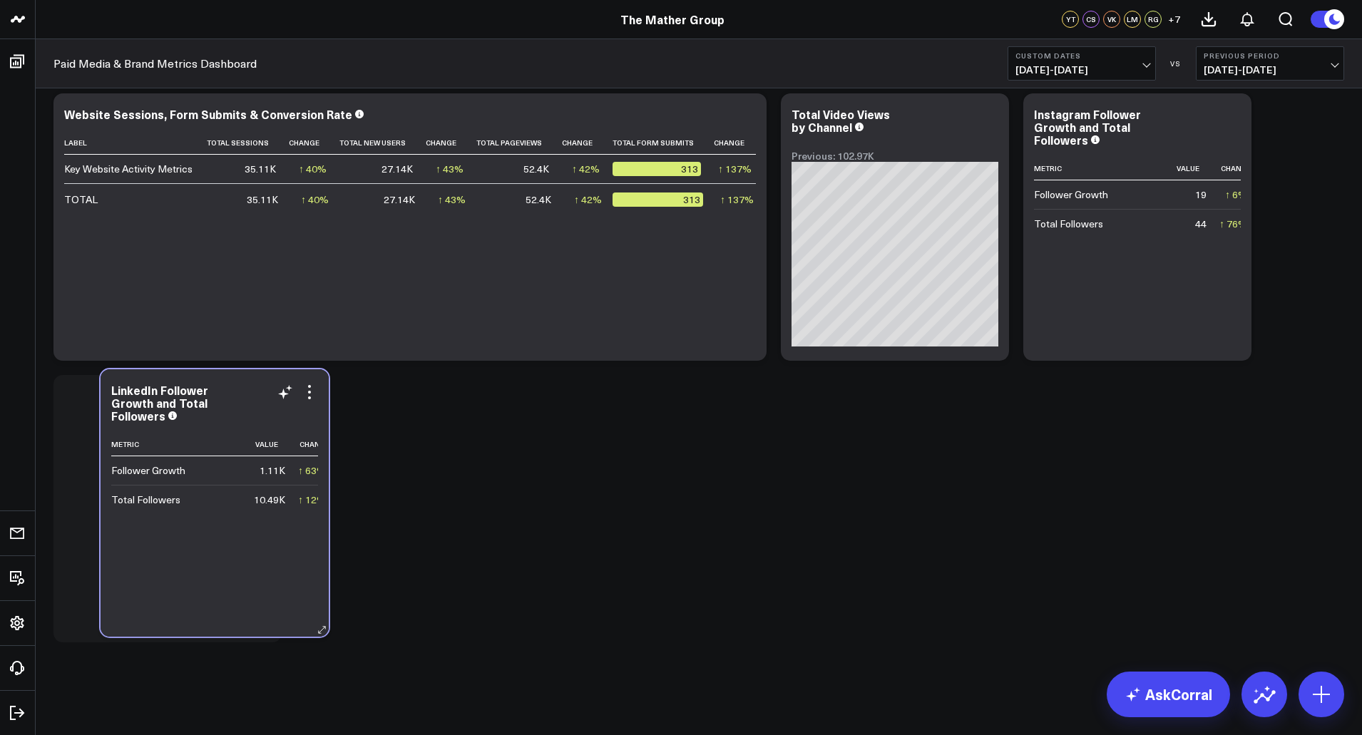
drag, startPoint x: 132, startPoint y: 630, endPoint x: 113, endPoint y: 626, distance: 19.7
click at [161, 625] on div "LinkedIn Follower Growth and Total Followers Metric Value Change Follower Growt…" at bounding box center [215, 502] width 228 height 267
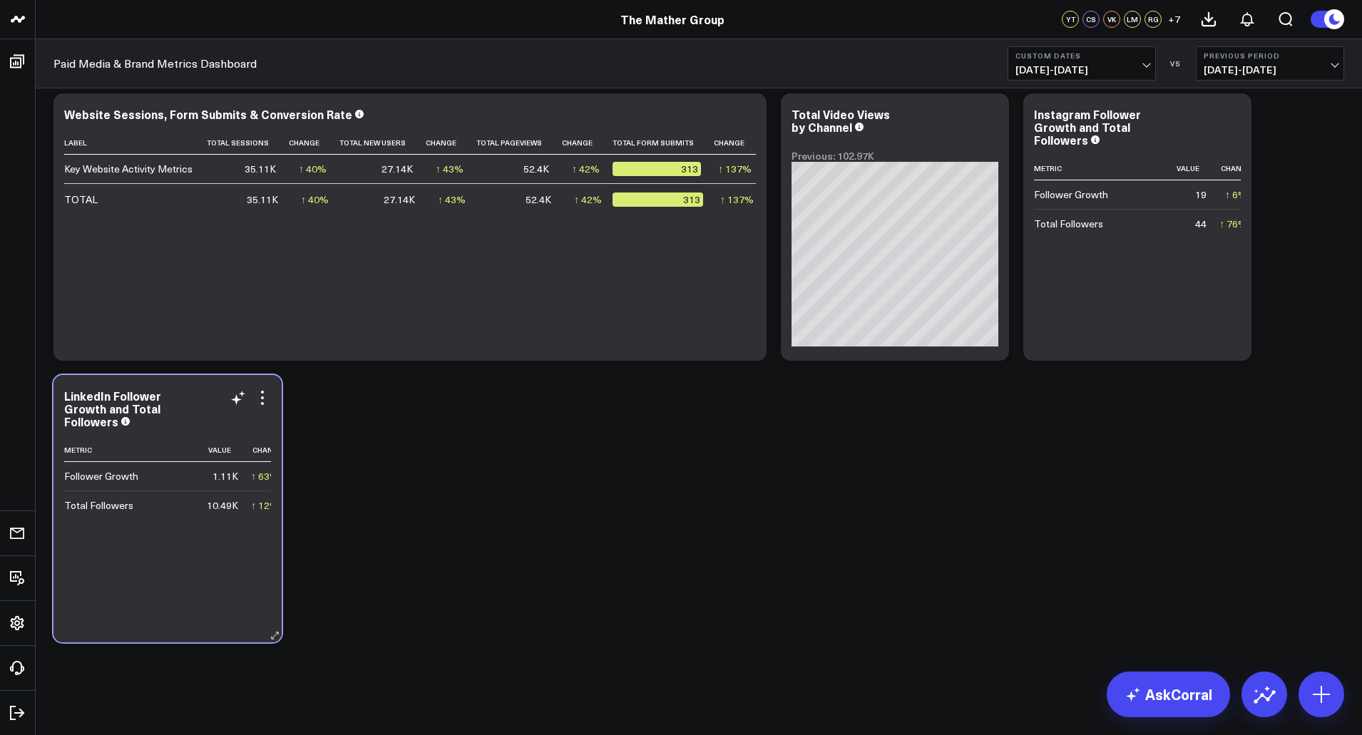
click at [114, 592] on div "Metric Value Change Follower Growth 1.11K ↑ 63% Previous 680 Total Followers 10…" at bounding box center [167, 534] width 207 height 190
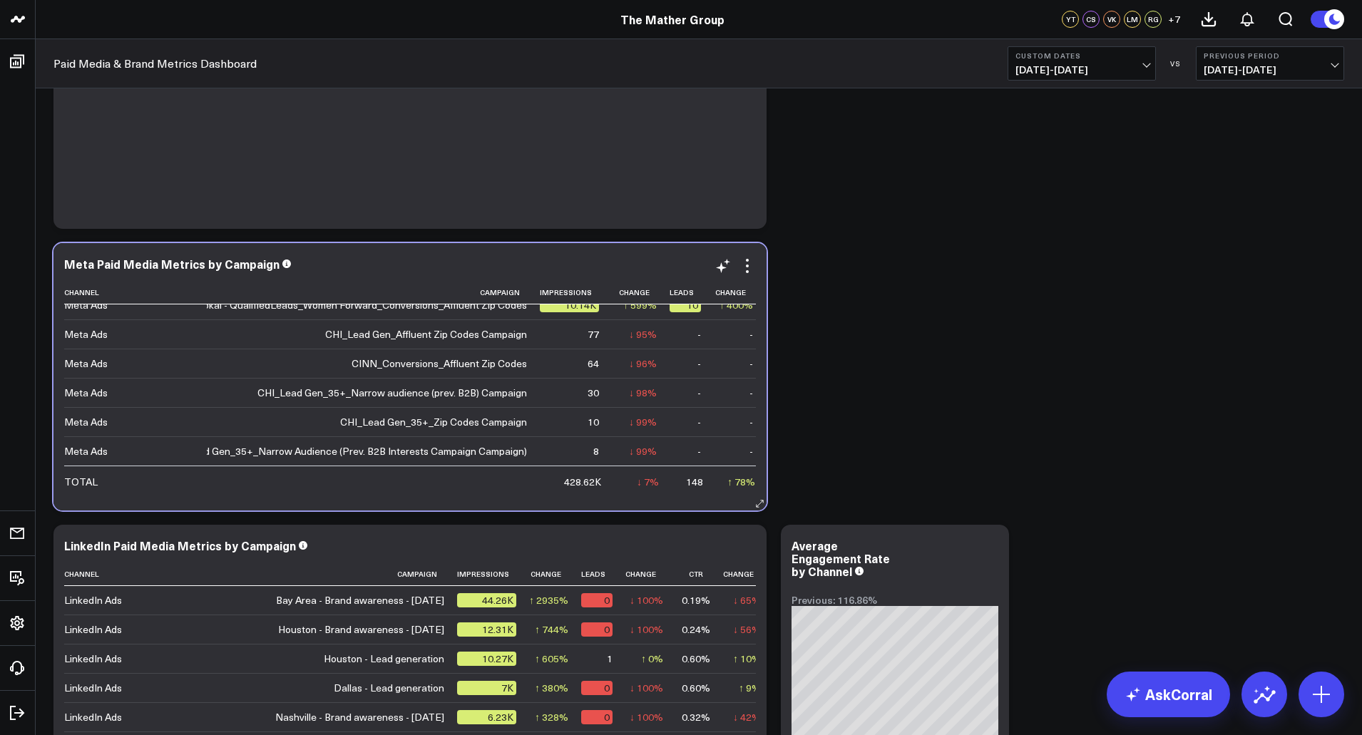
scroll to position [167, 0]
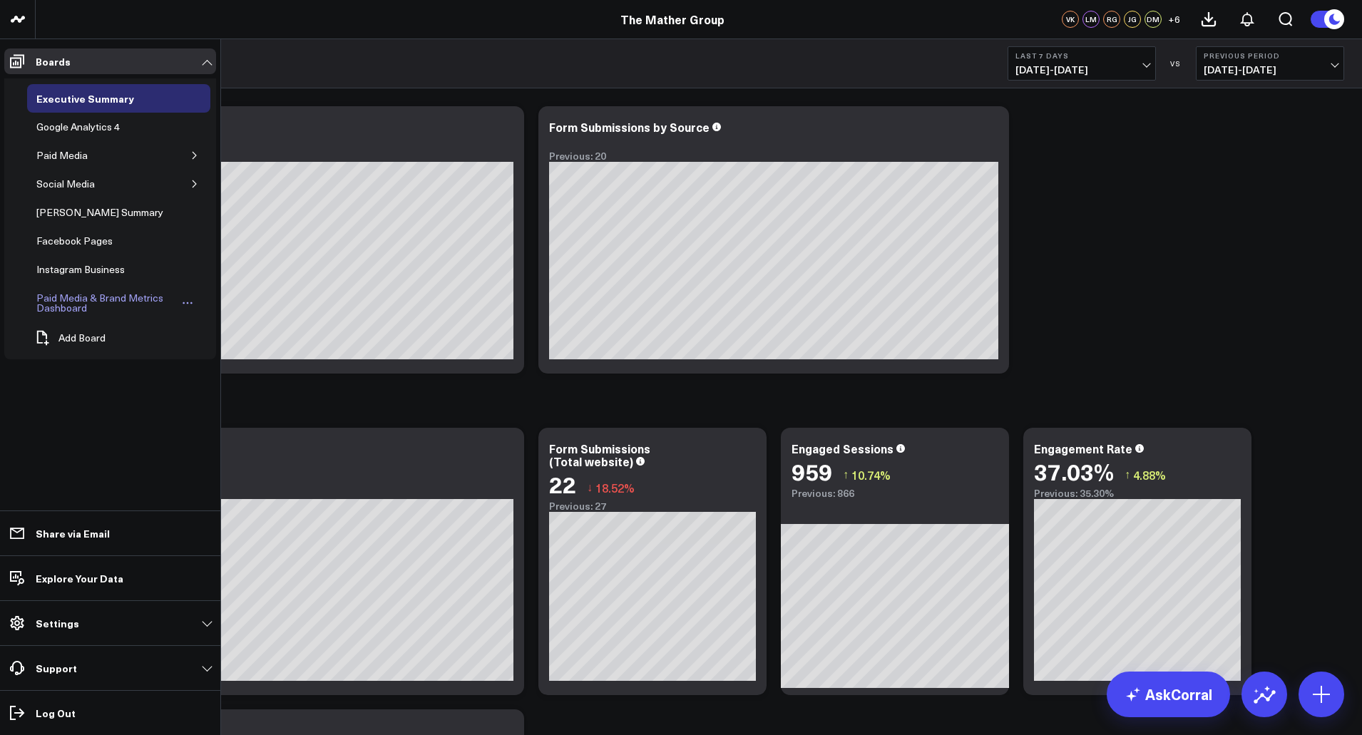
click at [83, 305] on div "Paid Media & Brand Metrics Dashboard" at bounding box center [106, 303] width 146 height 27
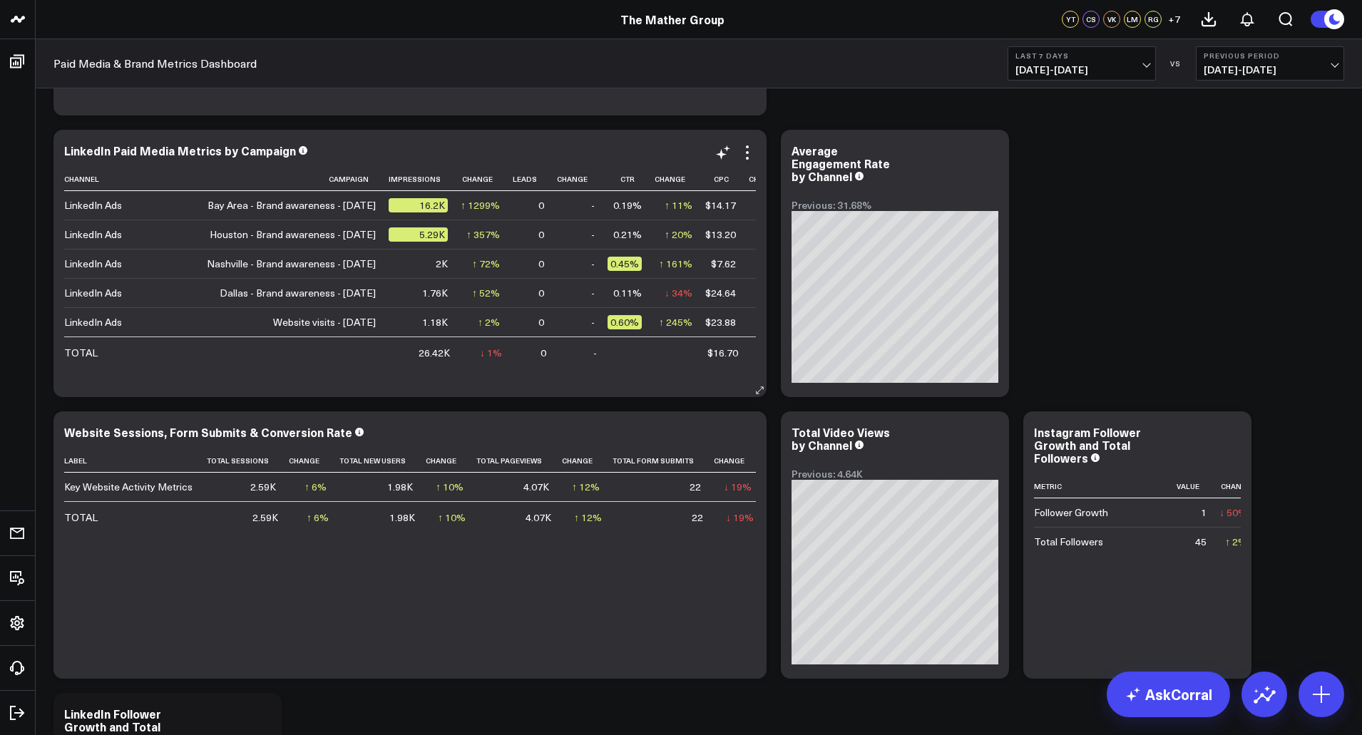
scroll to position [713, 0]
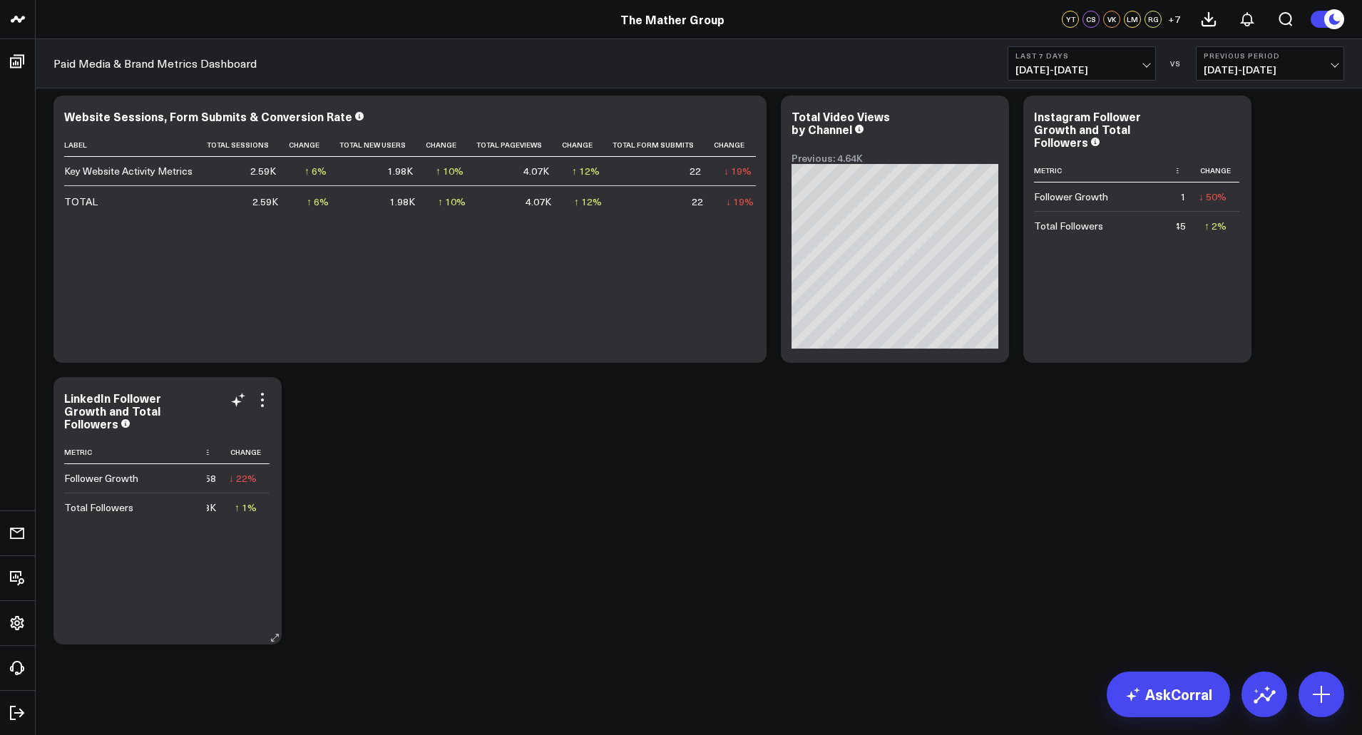
scroll to position [785, 0]
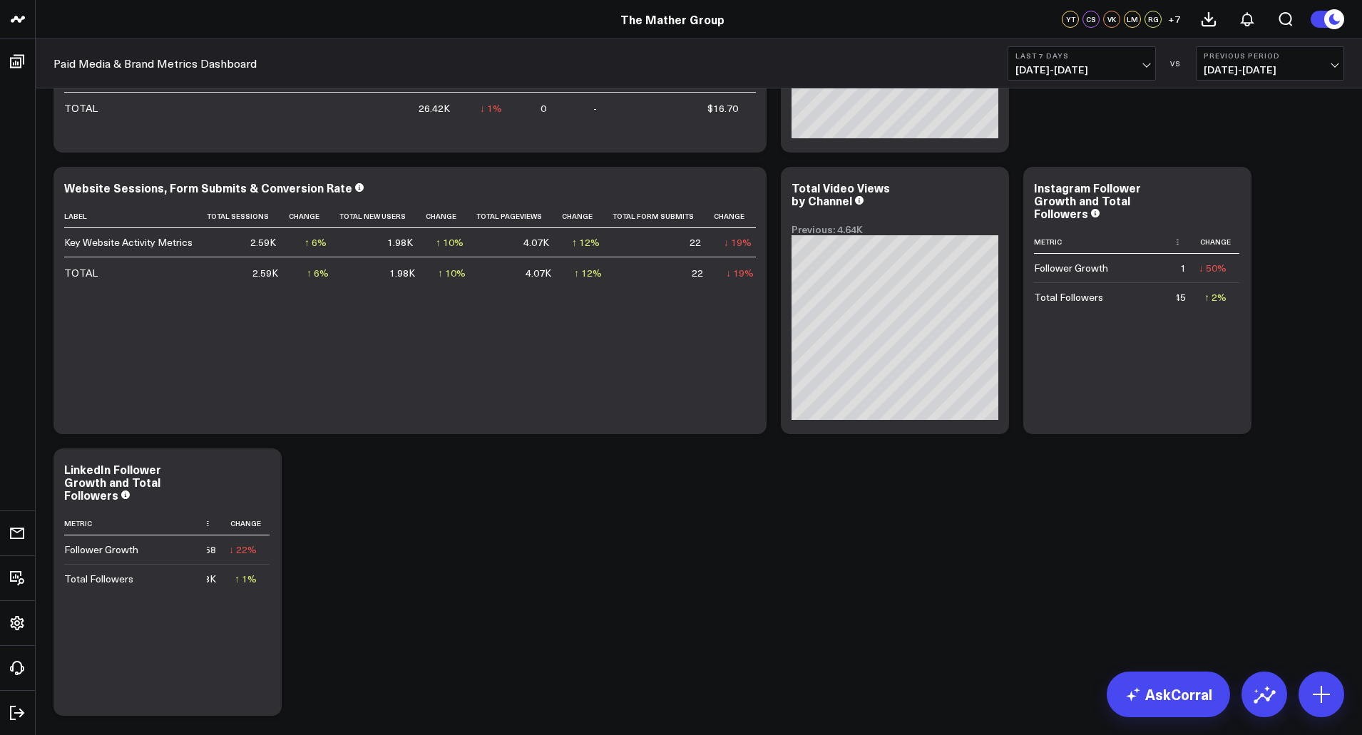
click at [1144, 60] on button "Last 7 Days 10/02/25 - 10/08/25" at bounding box center [1082, 63] width 148 height 34
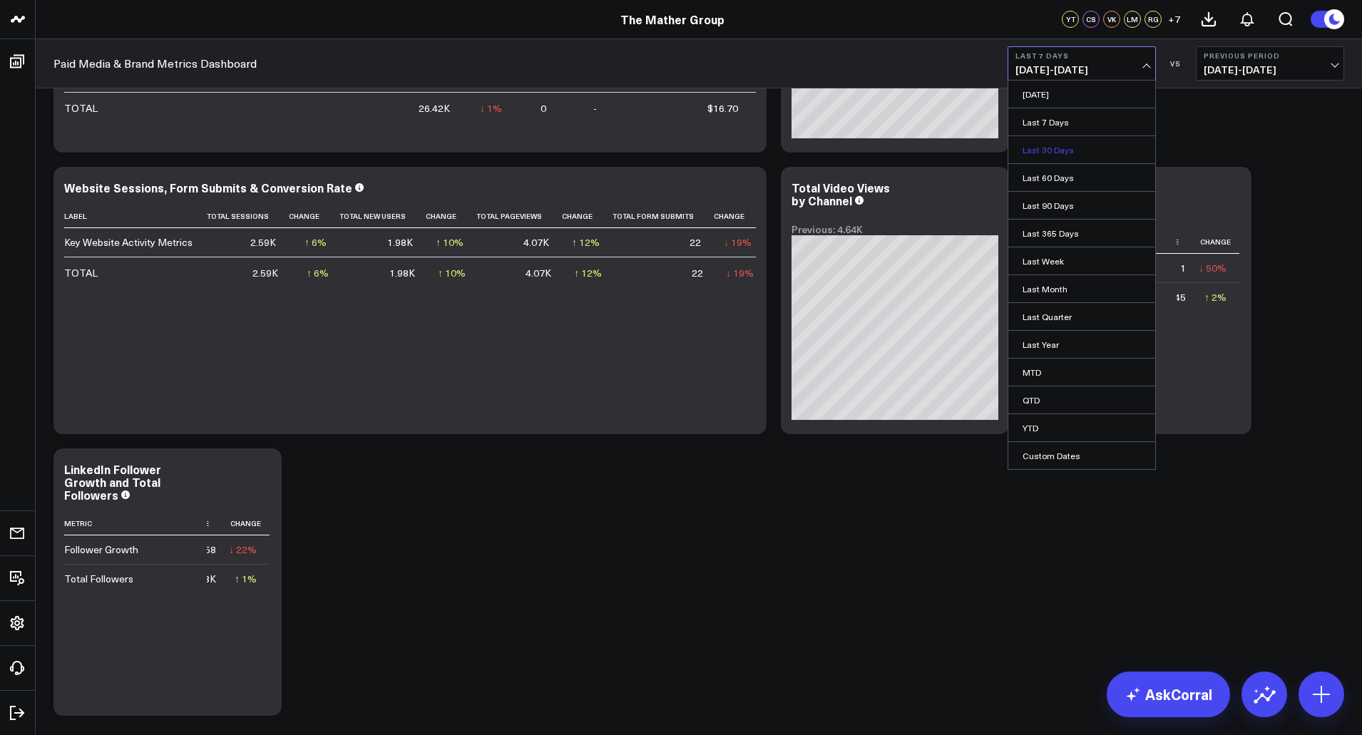
click at [1061, 154] on link "Last 30 Days" at bounding box center [1082, 149] width 147 height 27
